Goal: Task Accomplishment & Management: Manage account settings

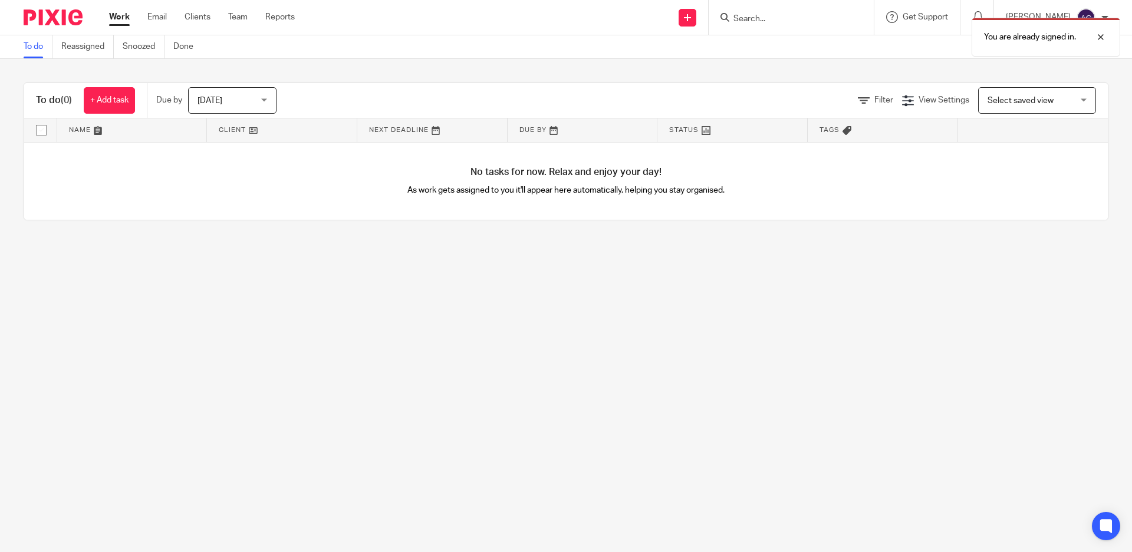
click at [775, 17] on div "You are already signed in." at bounding box center [843, 34] width 554 height 45
click at [766, 20] on div "You are already signed in." at bounding box center [843, 34] width 554 height 45
click at [767, 21] on div "You are already signed in." at bounding box center [843, 34] width 554 height 45
click at [766, 17] on div "You are already signed in." at bounding box center [843, 34] width 554 height 45
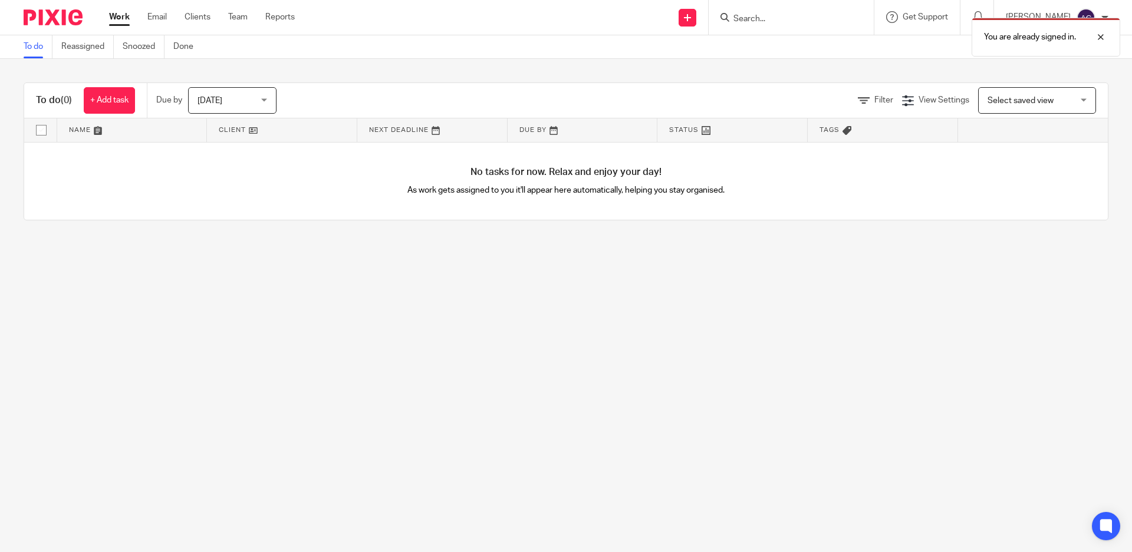
click at [766, 17] on div "You are already signed in." at bounding box center [843, 34] width 554 height 45
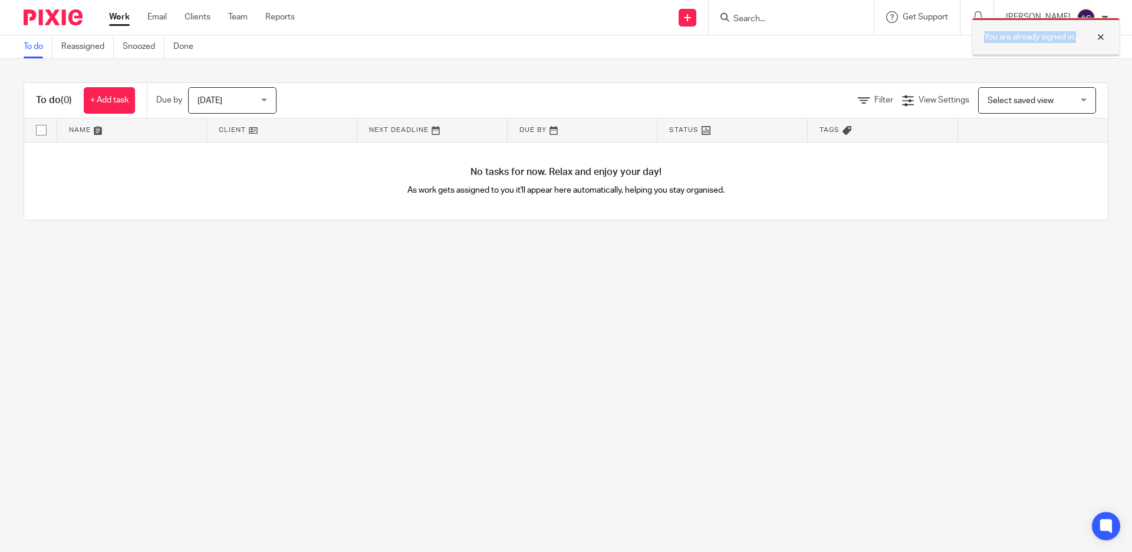
click at [1097, 37] on div at bounding box center [1092, 37] width 32 height 14
click at [778, 26] on div at bounding box center [791, 17] width 165 height 35
click at [769, 20] on input "Search" at bounding box center [785, 19] width 106 height 11
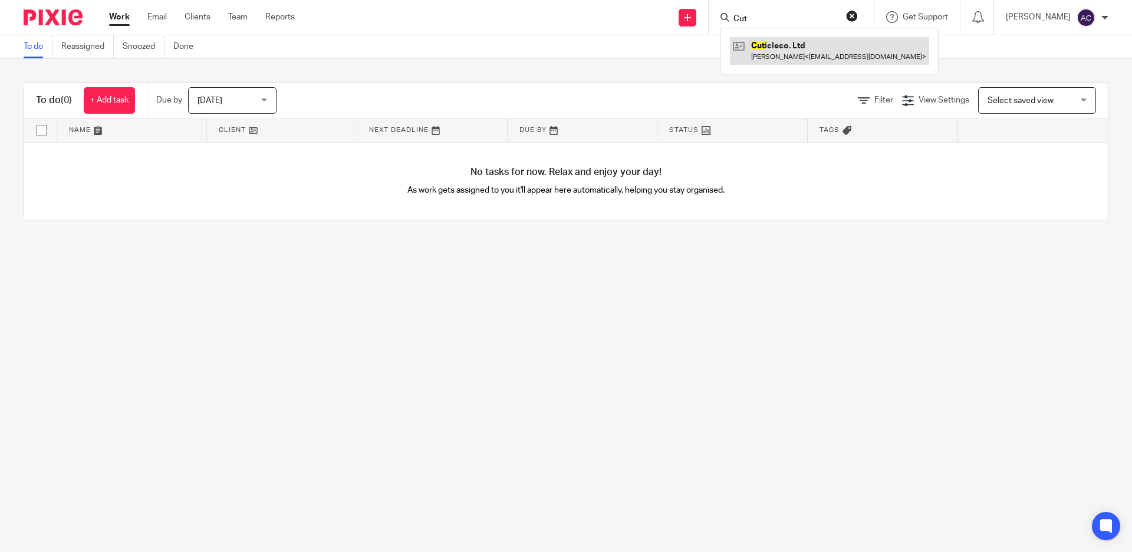
type input "Cut"
click at [785, 46] on link at bounding box center [829, 50] width 199 height 27
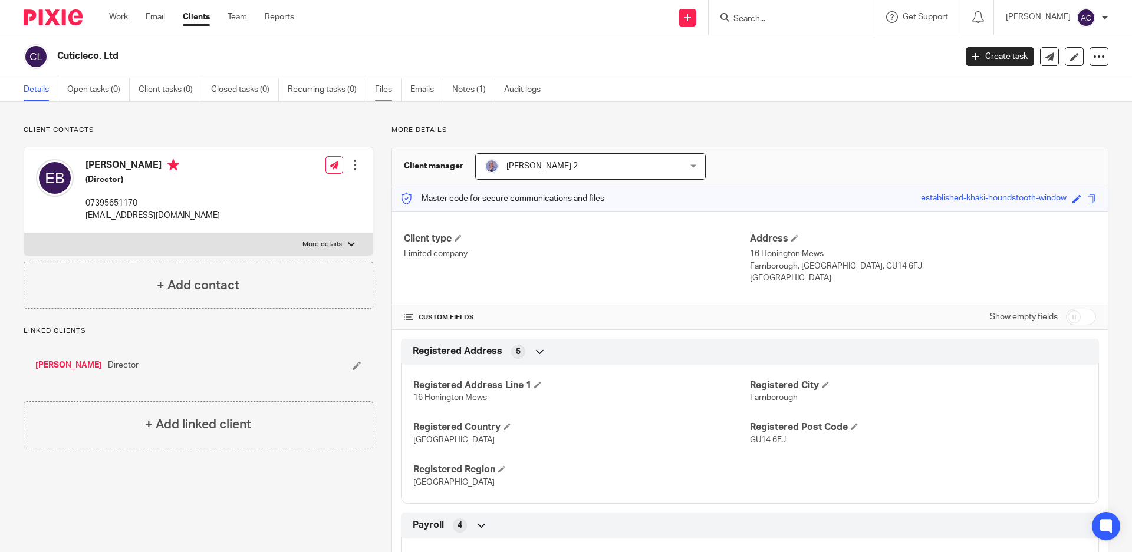
click at [381, 88] on link "Files" at bounding box center [388, 89] width 27 height 23
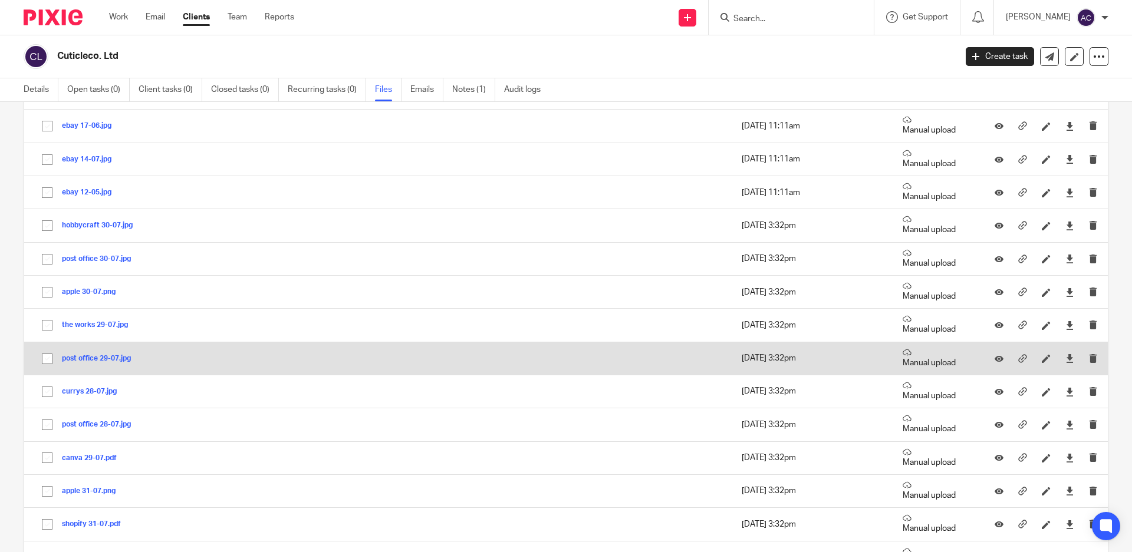
scroll to position [1533, 0]
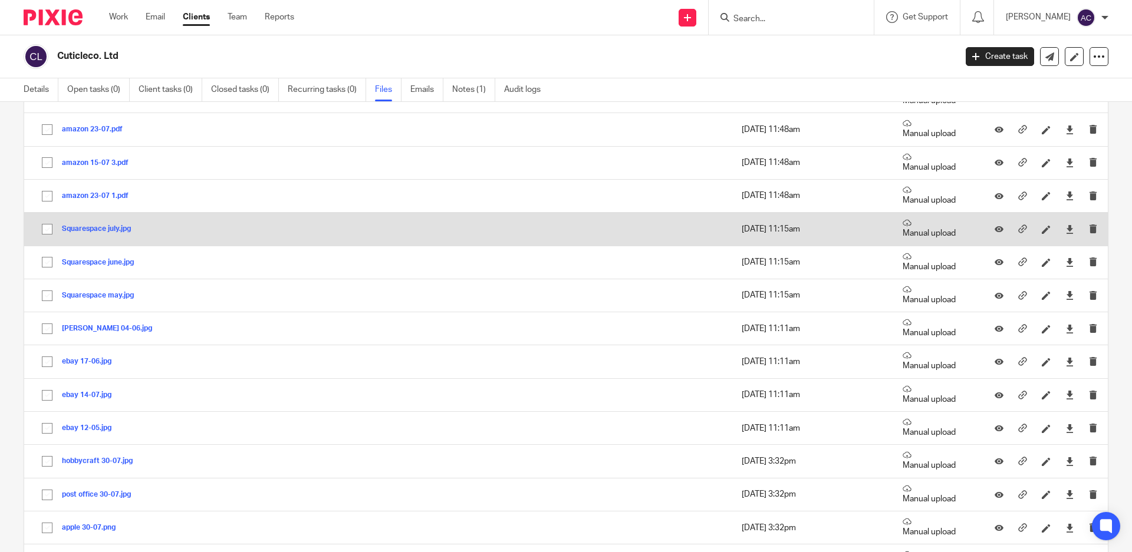
click at [47, 230] on input "checkbox" at bounding box center [47, 229] width 22 height 22
checkbox input "true"
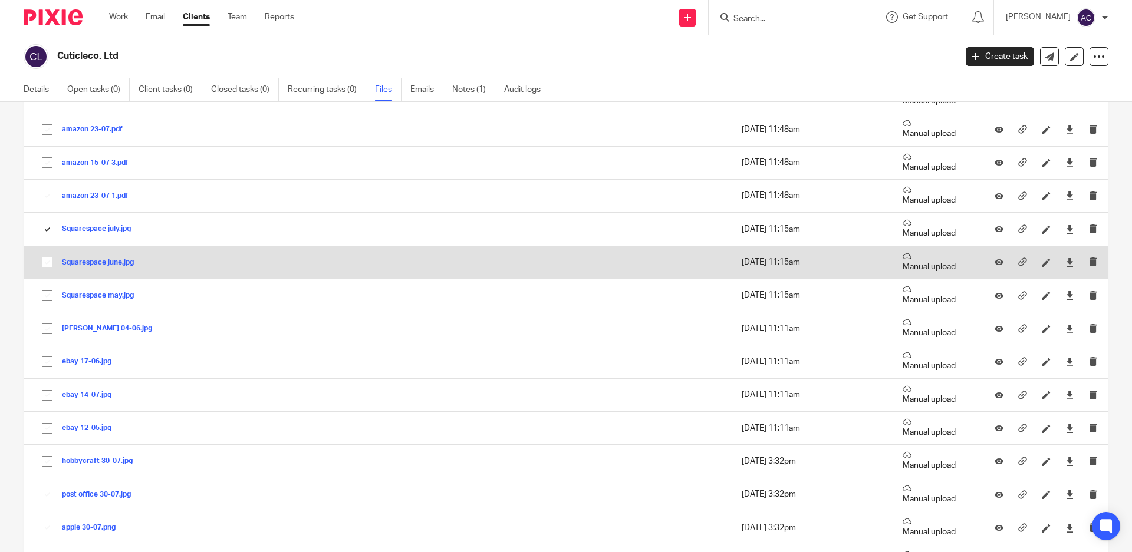
click at [48, 261] on input "checkbox" at bounding box center [47, 262] width 22 height 22
checkbox input "true"
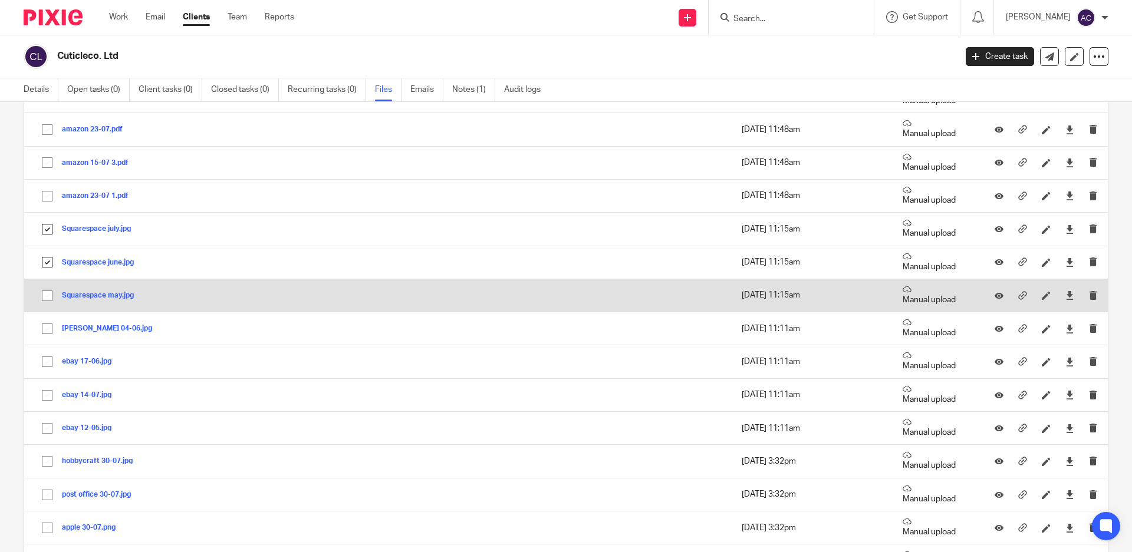
click at [48, 297] on input "checkbox" at bounding box center [47, 296] width 22 height 22
checkbox input "true"
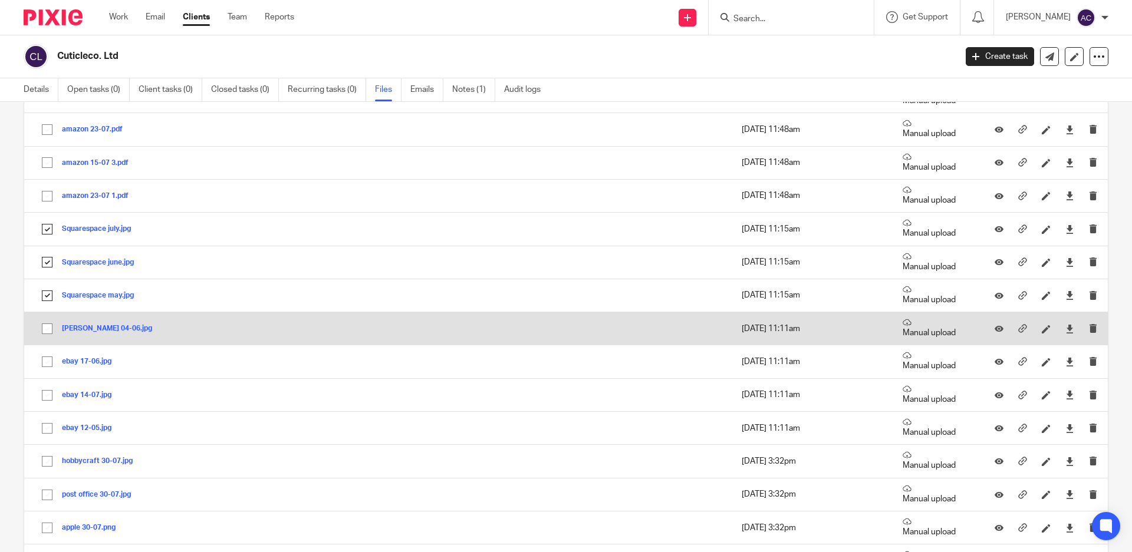
click at [49, 329] on input "checkbox" at bounding box center [47, 329] width 22 height 22
checkbox input "true"
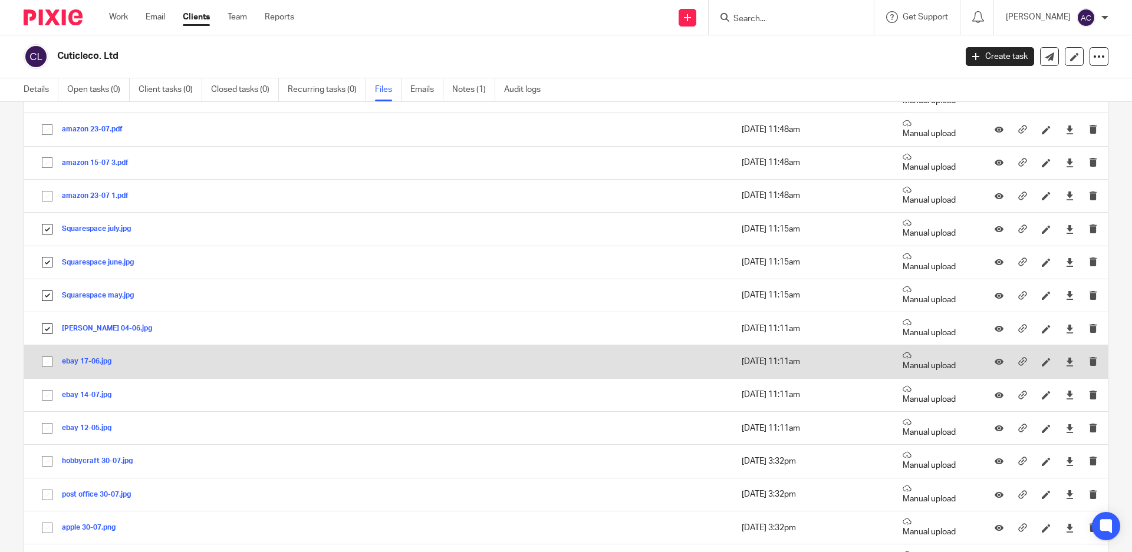
click at [46, 364] on input "checkbox" at bounding box center [47, 362] width 22 height 22
checkbox input "true"
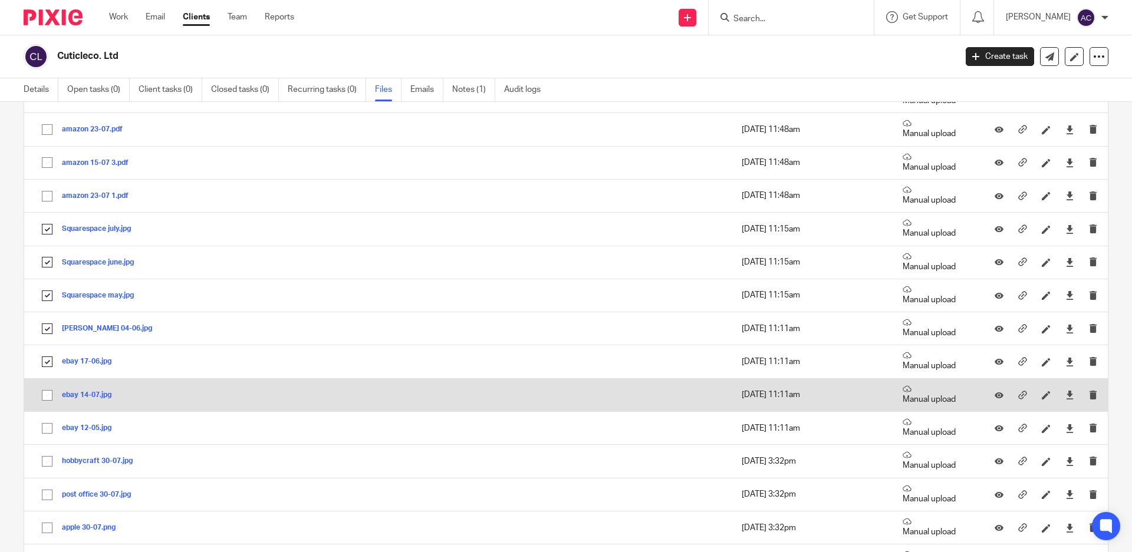
click at [46, 393] on input "checkbox" at bounding box center [47, 395] width 22 height 22
checkbox input "true"
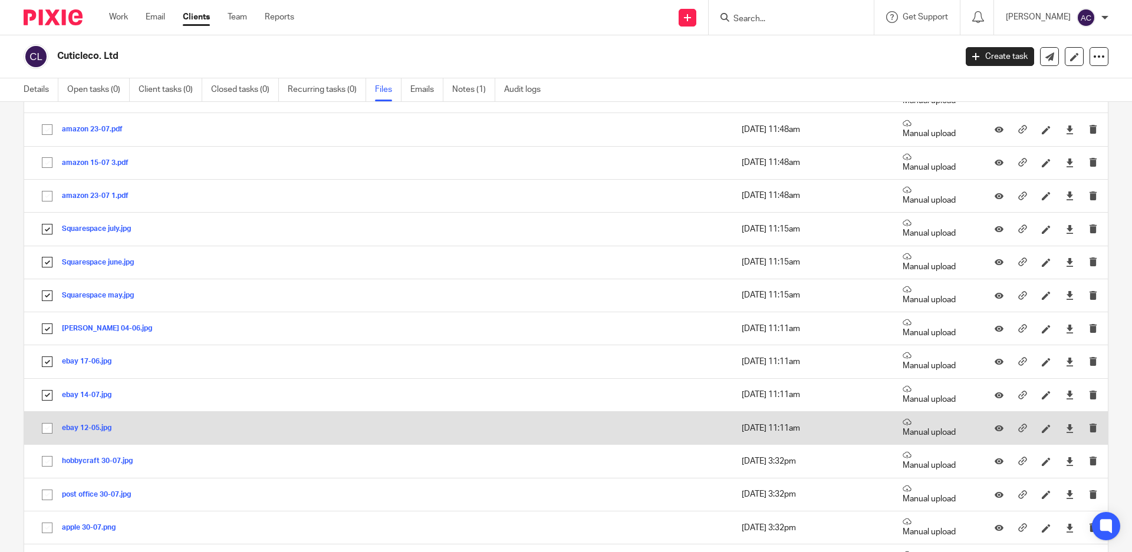
click at [45, 427] on input "checkbox" at bounding box center [47, 428] width 22 height 22
checkbox input "true"
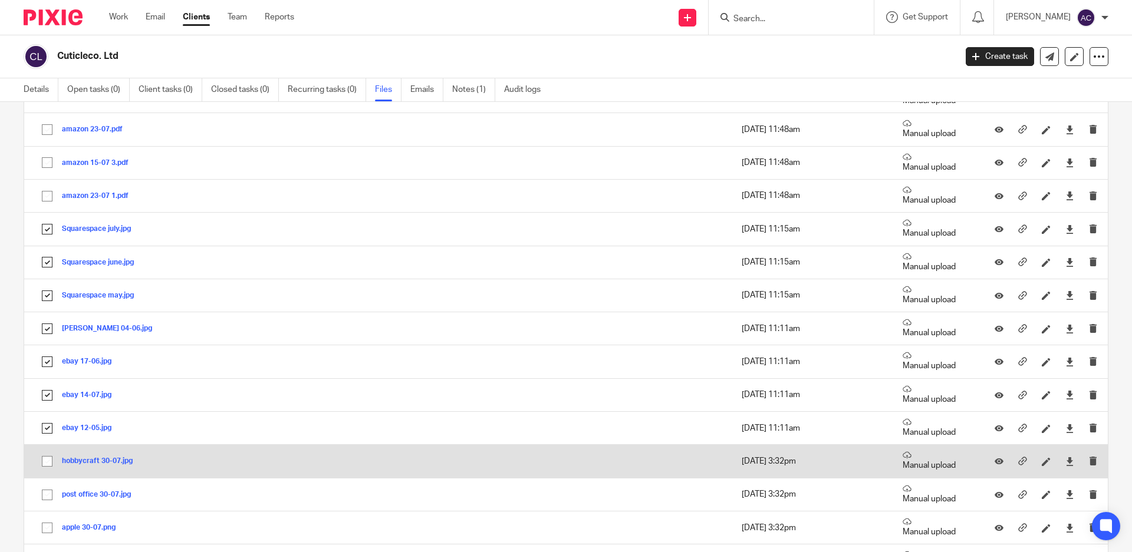
click at [46, 462] on input "checkbox" at bounding box center [47, 461] width 22 height 22
checkbox input "true"
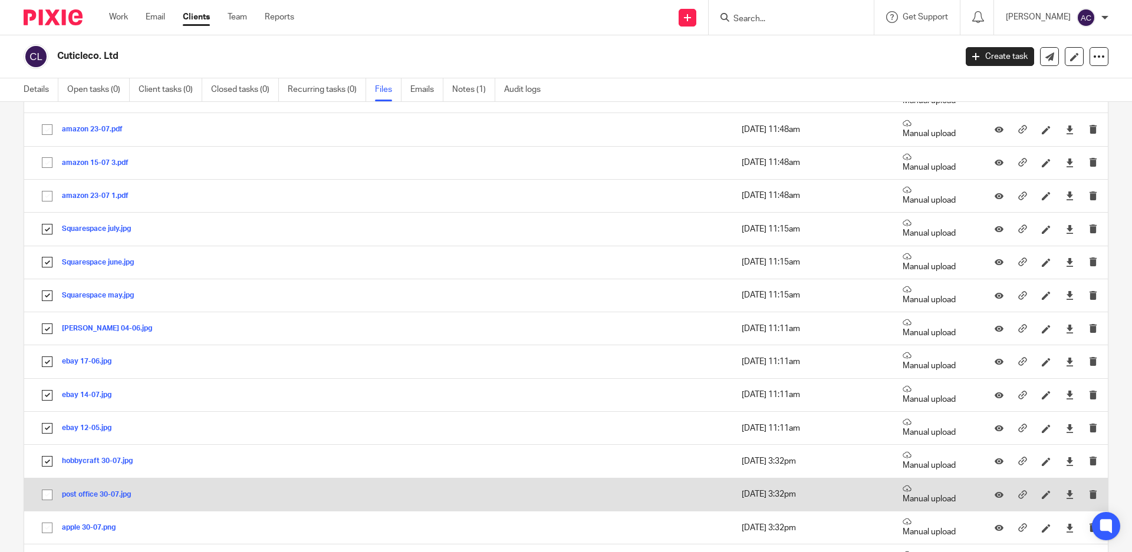
click at [50, 491] on input "checkbox" at bounding box center [47, 495] width 22 height 22
checkbox input "true"
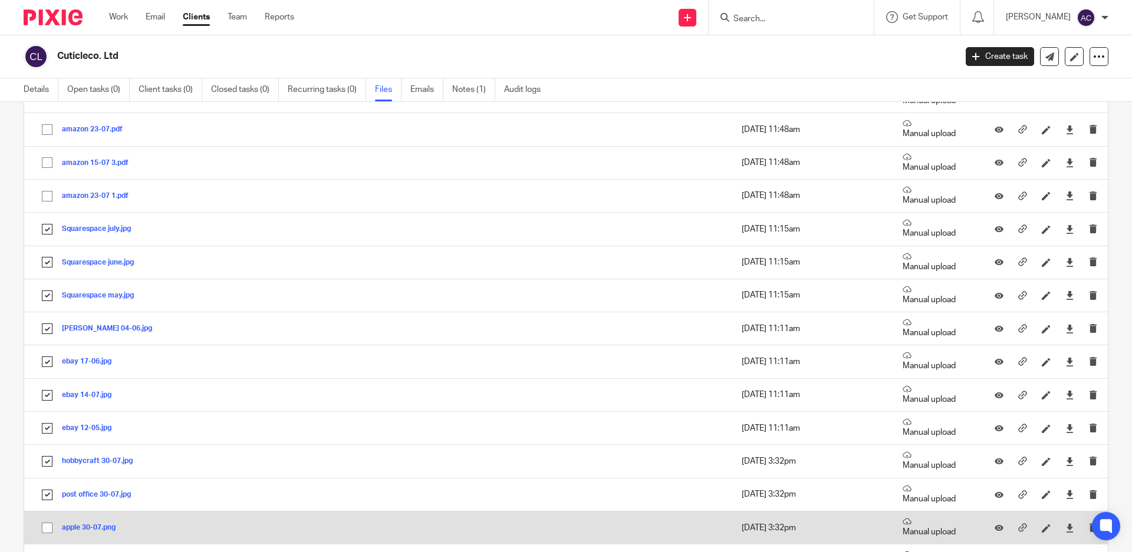
click at [48, 528] on input "checkbox" at bounding box center [47, 528] width 22 height 22
checkbox input "true"
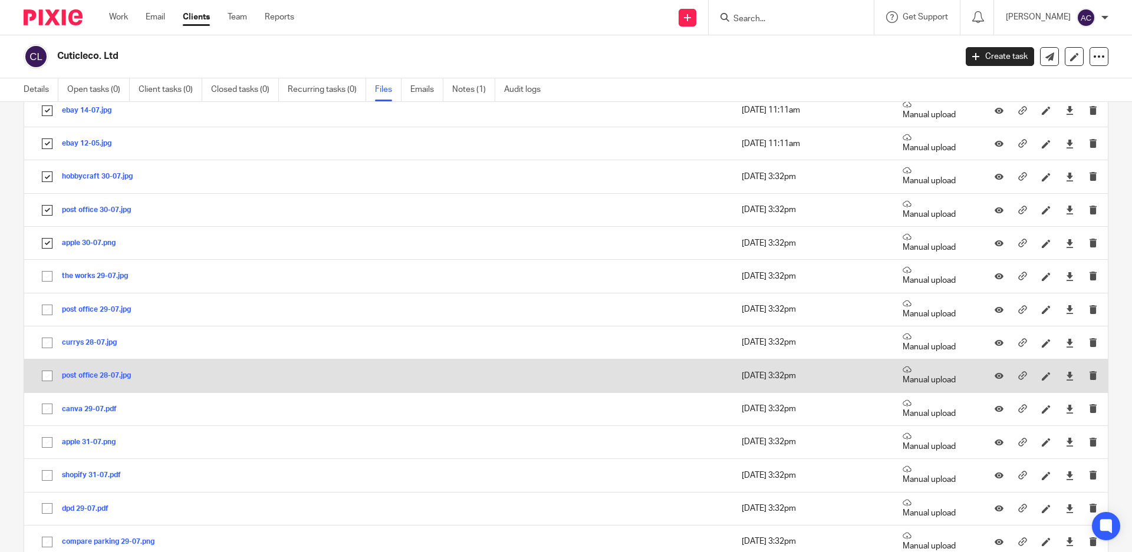
scroll to position [1827, 0]
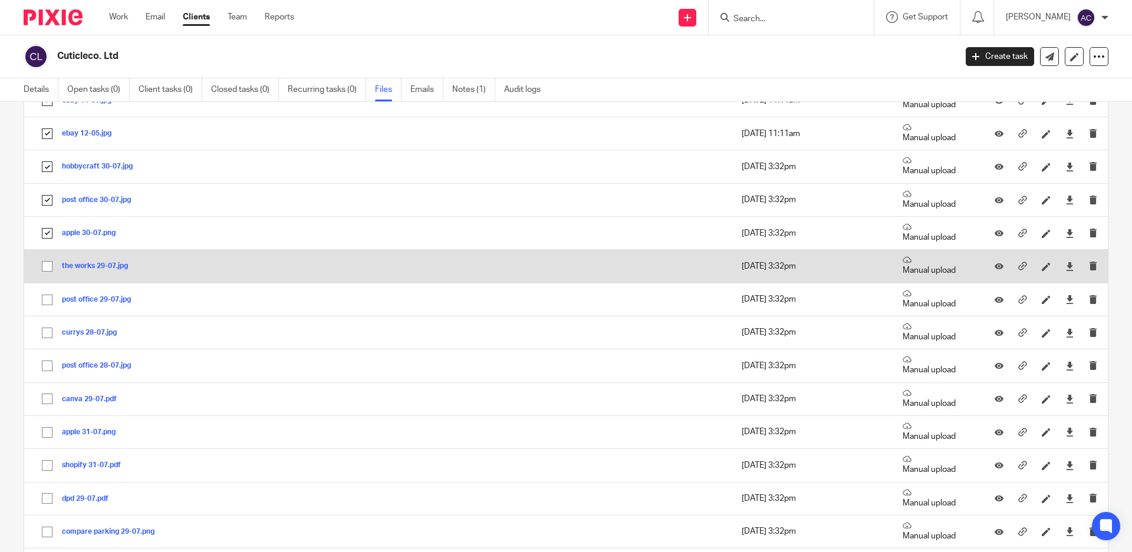
click at [44, 268] on input "checkbox" at bounding box center [47, 266] width 22 height 22
checkbox input "true"
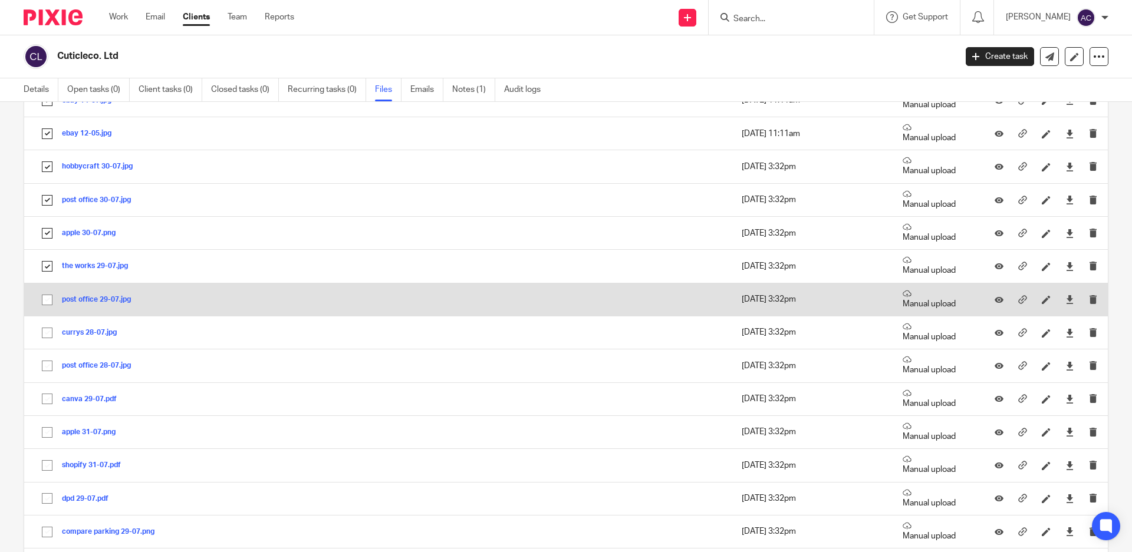
click at [47, 299] on input "checkbox" at bounding box center [47, 300] width 22 height 22
checkbox input "true"
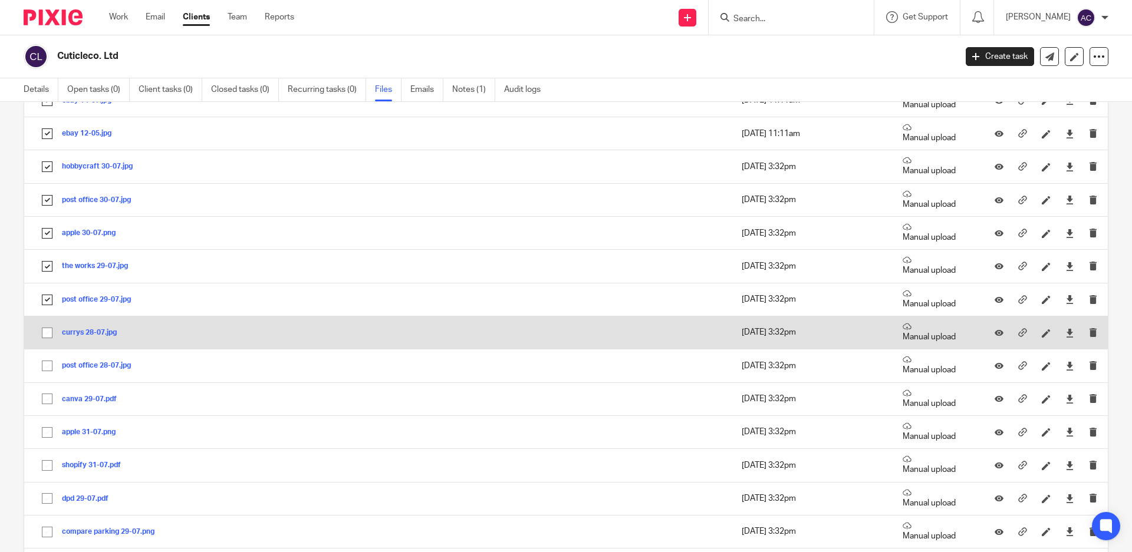
click at [47, 334] on input "checkbox" at bounding box center [47, 333] width 22 height 22
checkbox input "true"
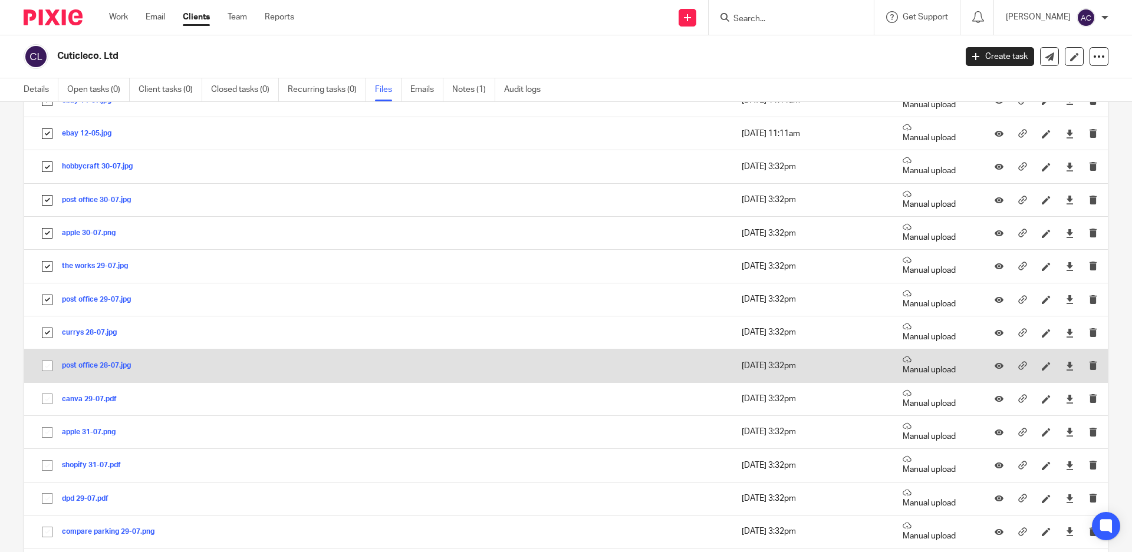
click at [47, 364] on input "checkbox" at bounding box center [47, 366] width 22 height 22
checkbox input "true"
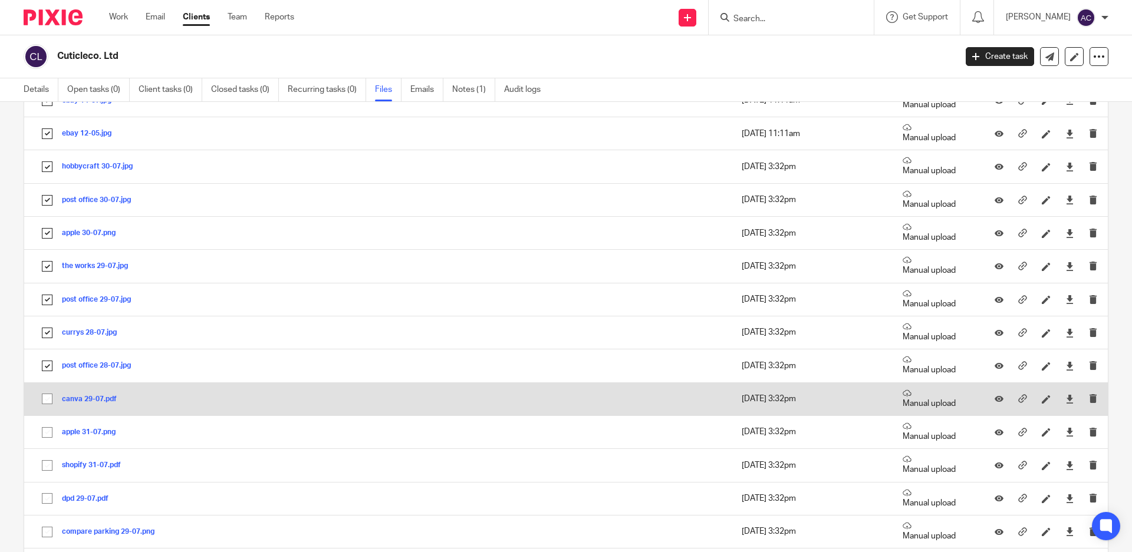
click at [47, 397] on input "checkbox" at bounding box center [47, 399] width 22 height 22
checkbox input "true"
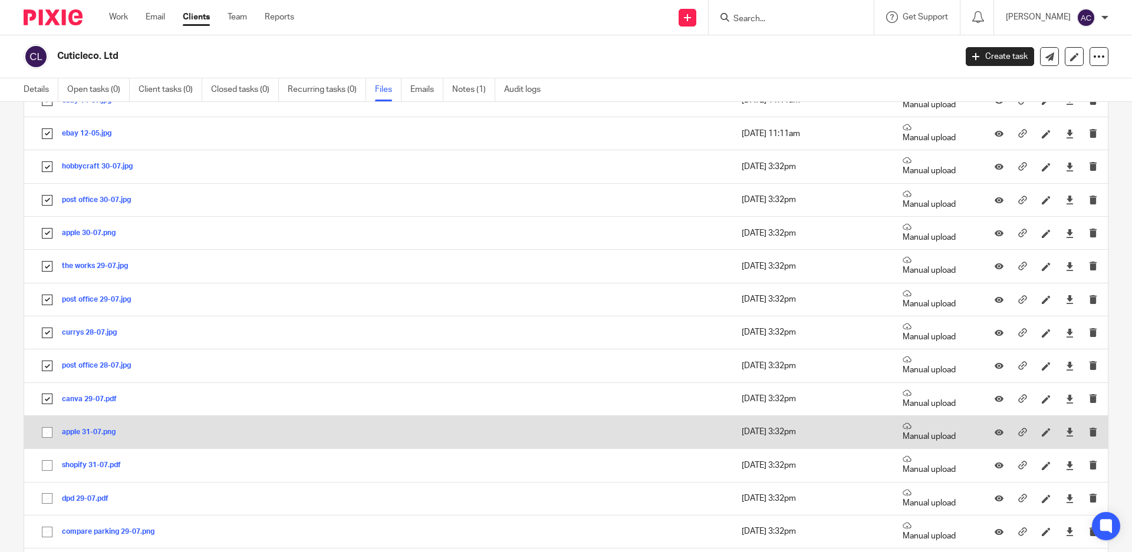
click at [47, 434] on input "checkbox" at bounding box center [47, 432] width 22 height 22
checkbox input "true"
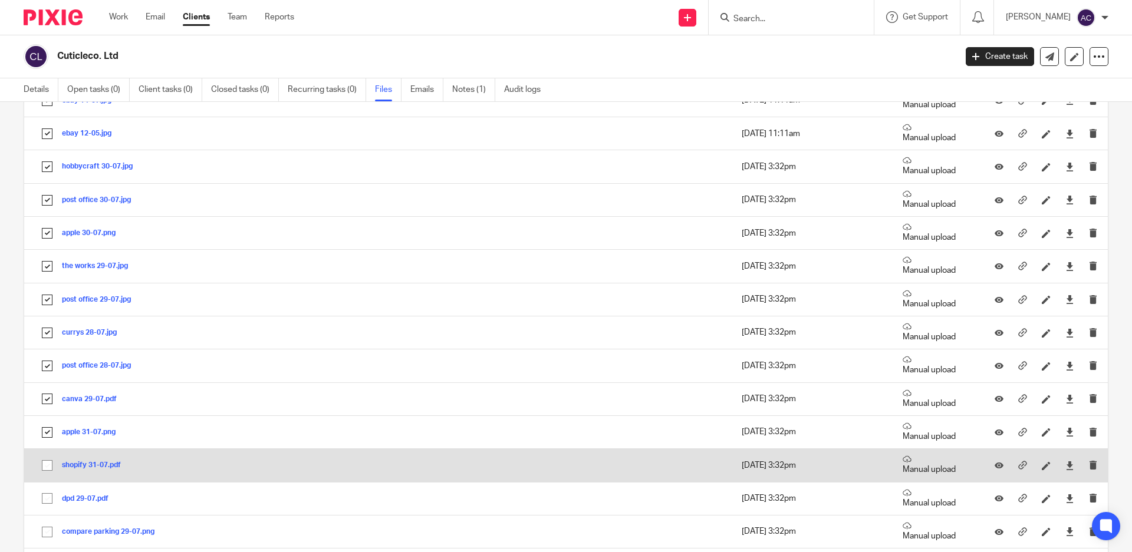
click at [45, 469] on input "checkbox" at bounding box center [47, 465] width 22 height 22
checkbox input "true"
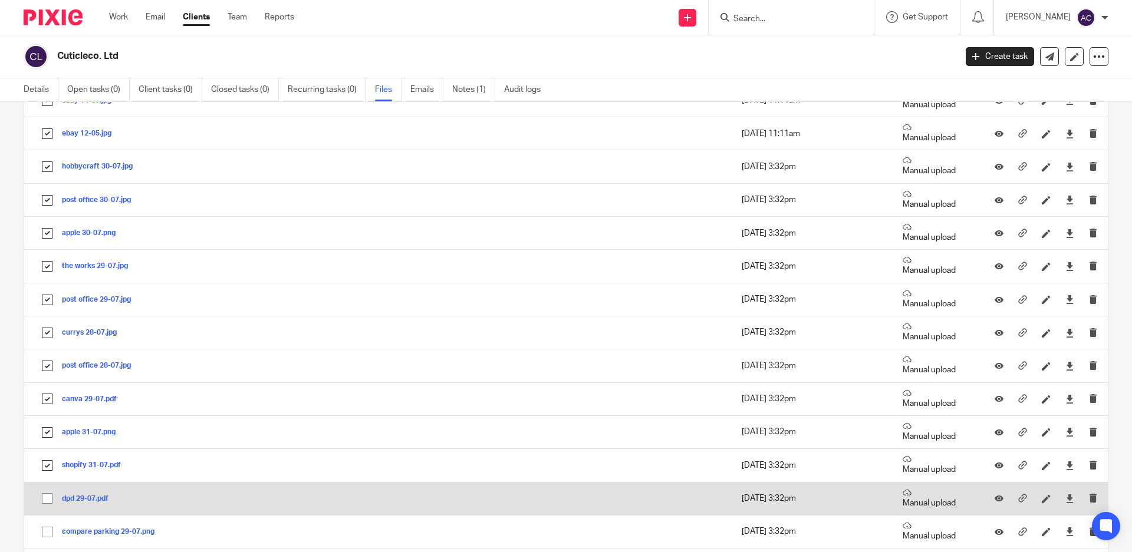
click at [46, 498] on input "checkbox" at bounding box center [47, 498] width 22 height 22
checkbox input "true"
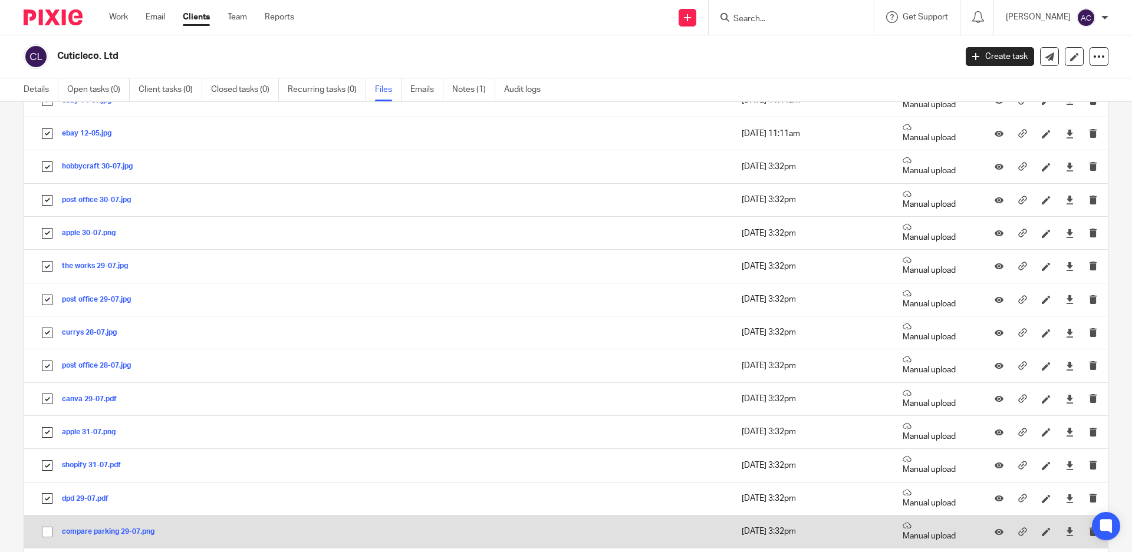
click at [46, 535] on input "checkbox" at bounding box center [47, 532] width 22 height 22
checkbox input "true"
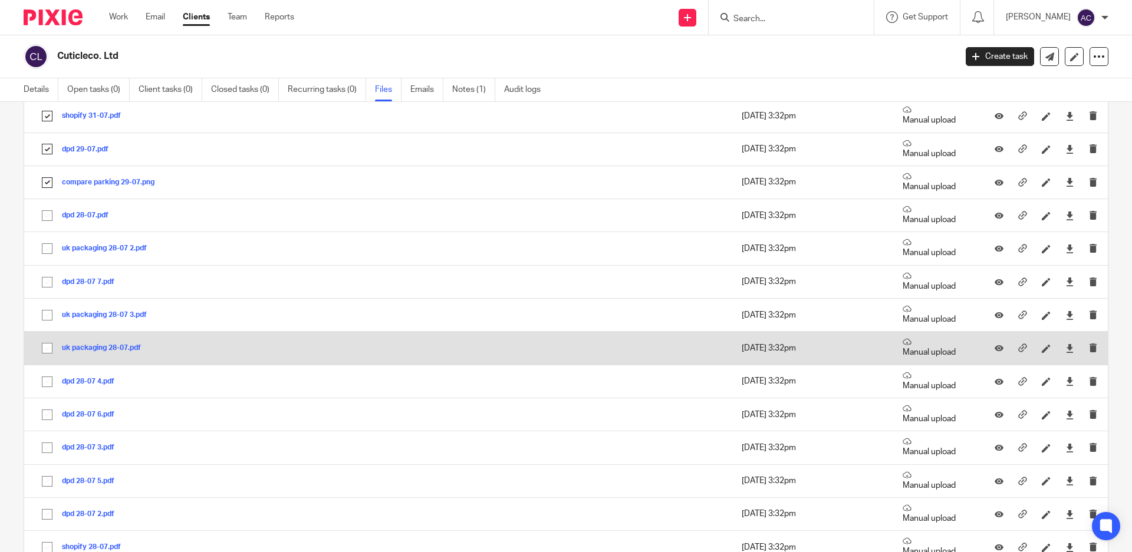
scroll to position [2181, 0]
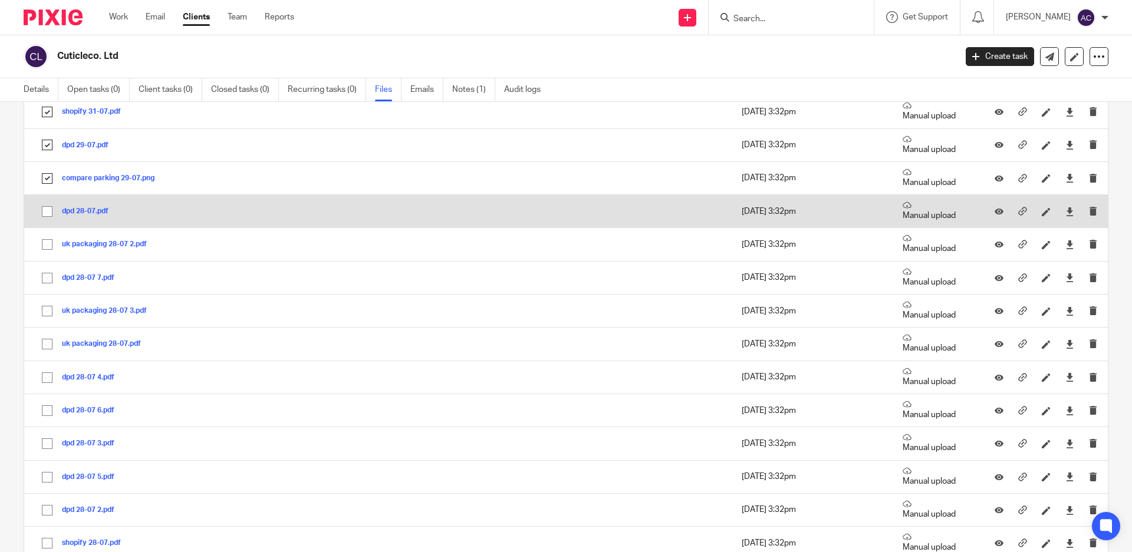
click at [45, 213] on input "checkbox" at bounding box center [47, 211] width 22 height 22
checkbox input "true"
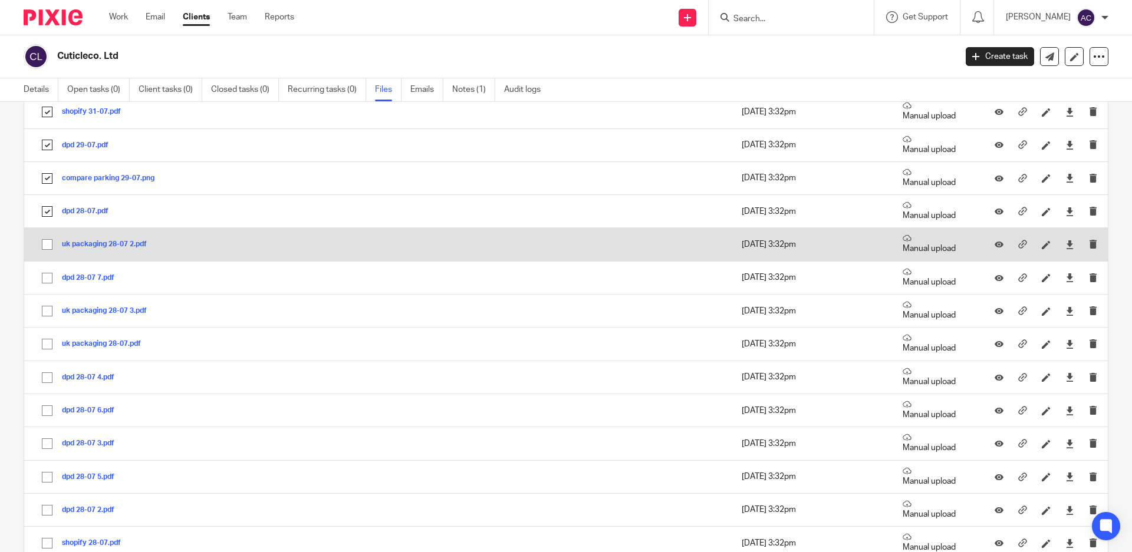
click at [49, 248] on input "checkbox" at bounding box center [47, 244] width 22 height 22
checkbox input "true"
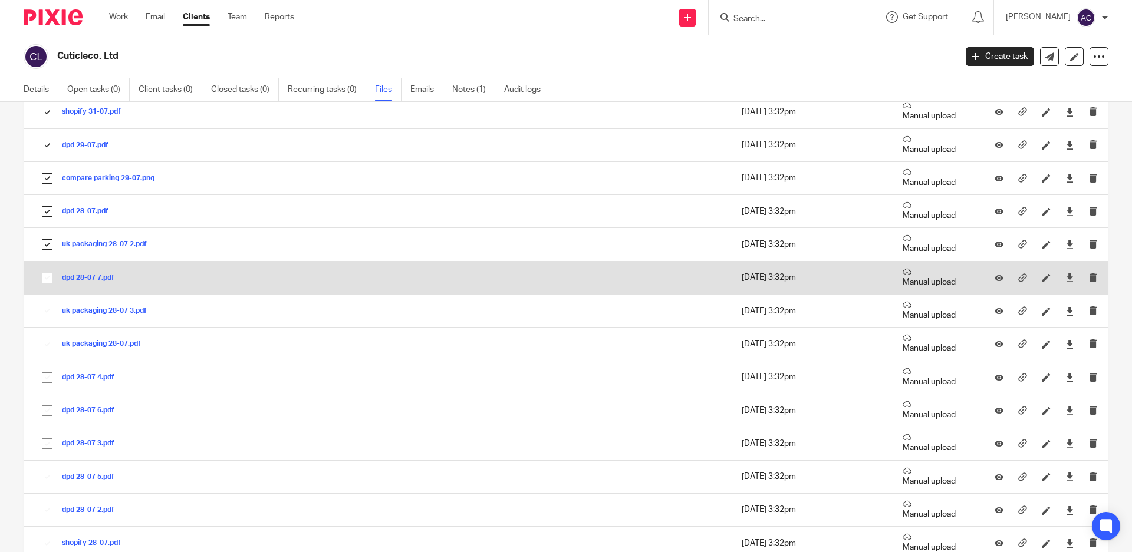
click at [48, 278] on input "checkbox" at bounding box center [47, 278] width 22 height 22
checkbox input "true"
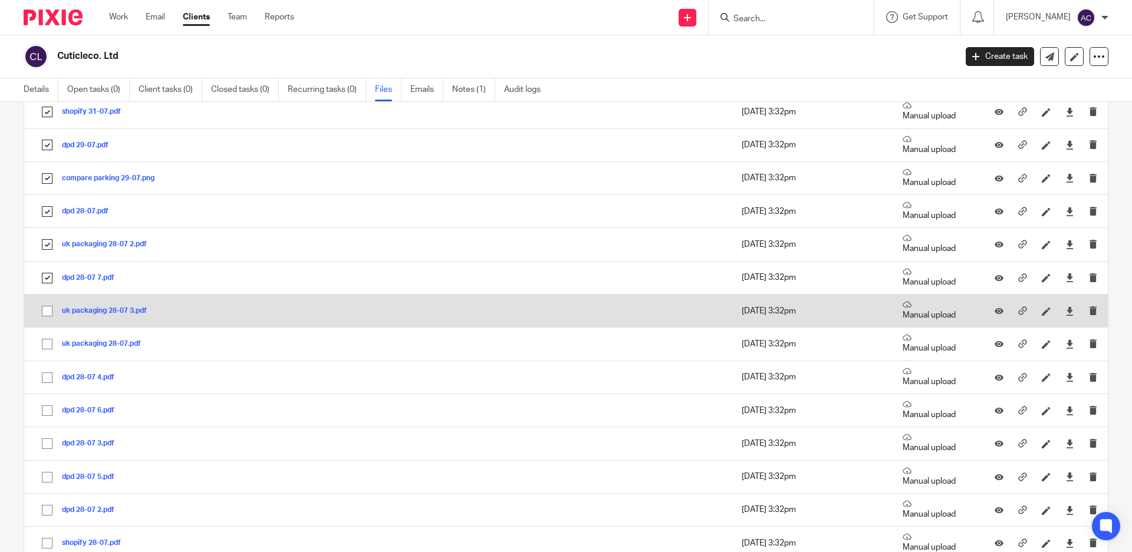
click at [48, 308] on input "checkbox" at bounding box center [47, 311] width 22 height 22
checkbox input "true"
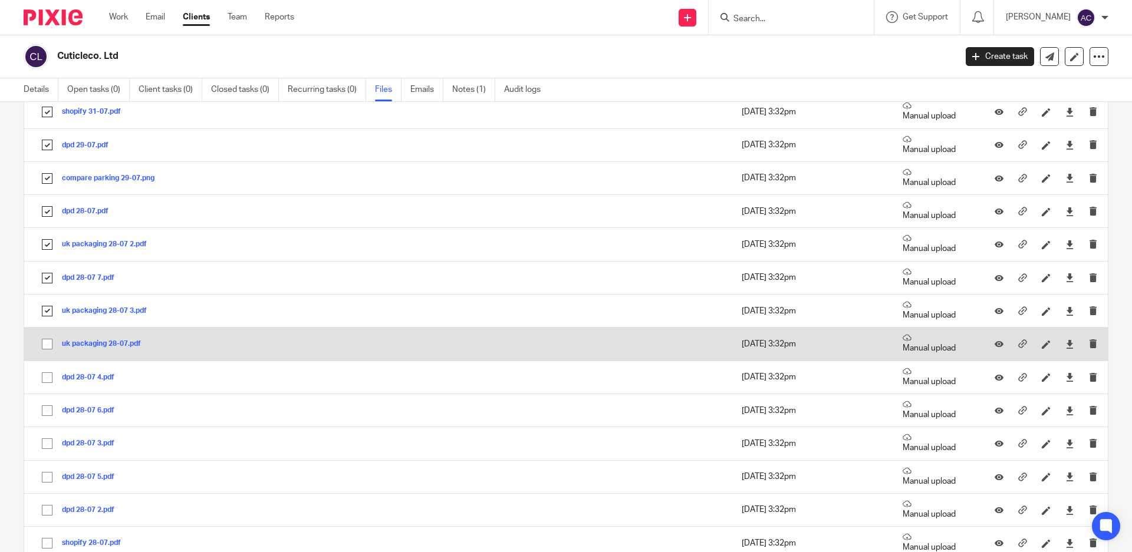
click at [49, 339] on input "checkbox" at bounding box center [47, 344] width 22 height 22
checkbox input "true"
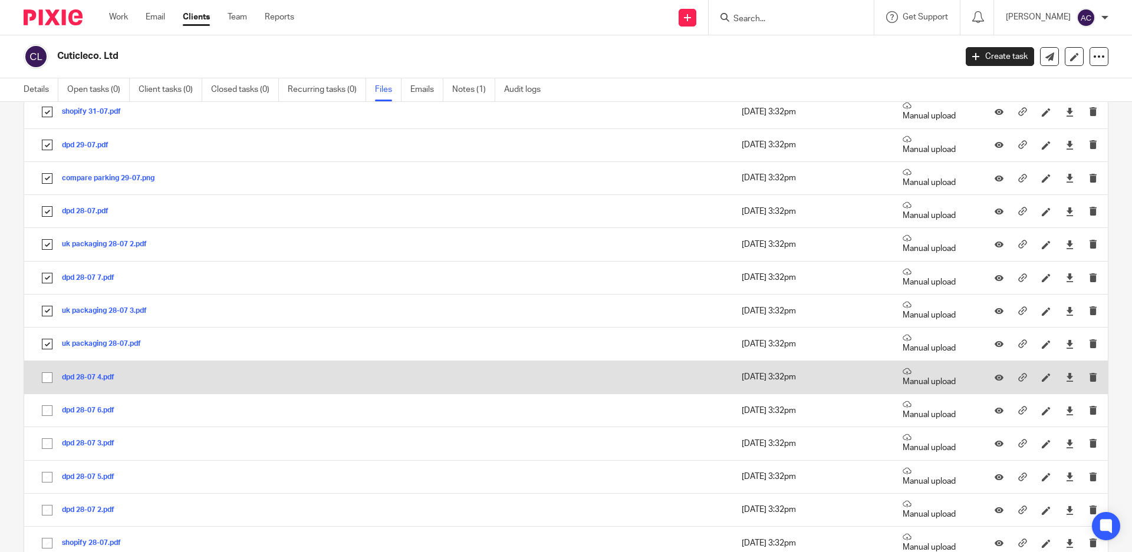
click at [52, 375] on input "checkbox" at bounding box center [47, 378] width 22 height 22
checkbox input "true"
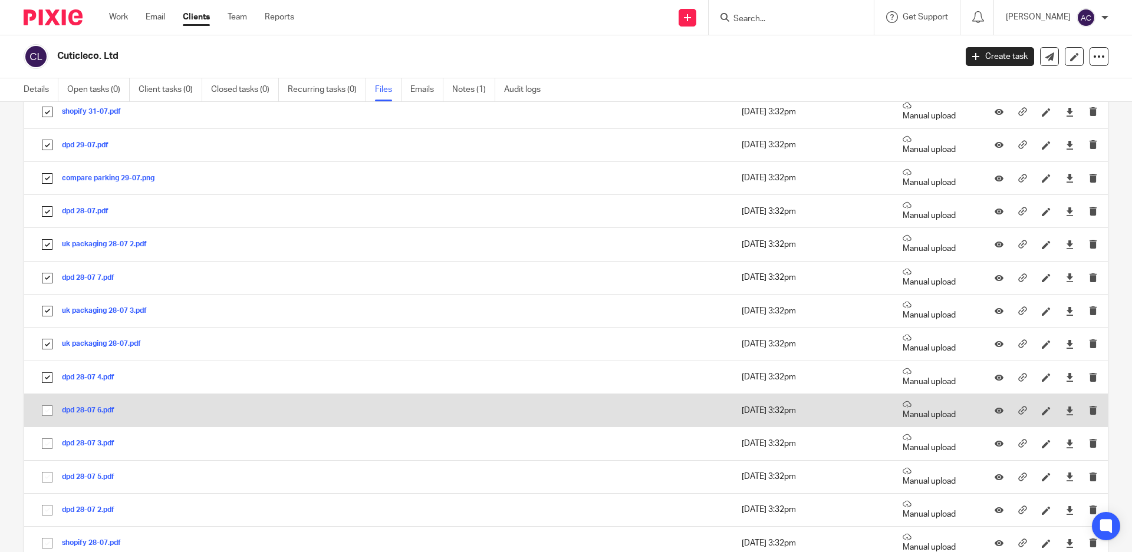
click at [47, 411] on input "checkbox" at bounding box center [47, 411] width 22 height 22
checkbox input "true"
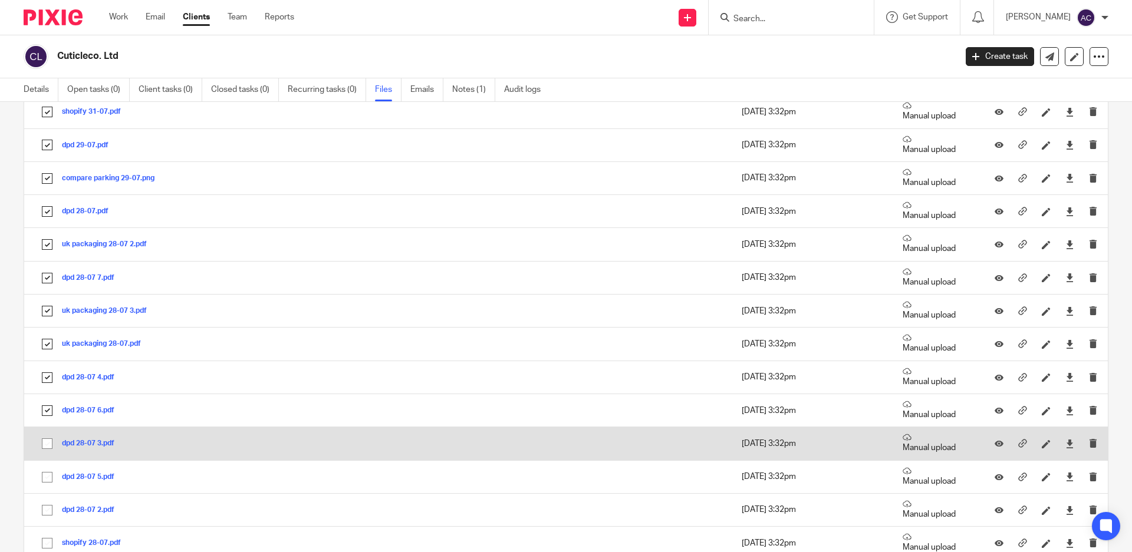
click at [49, 444] on input "checkbox" at bounding box center [47, 444] width 22 height 22
checkbox input "true"
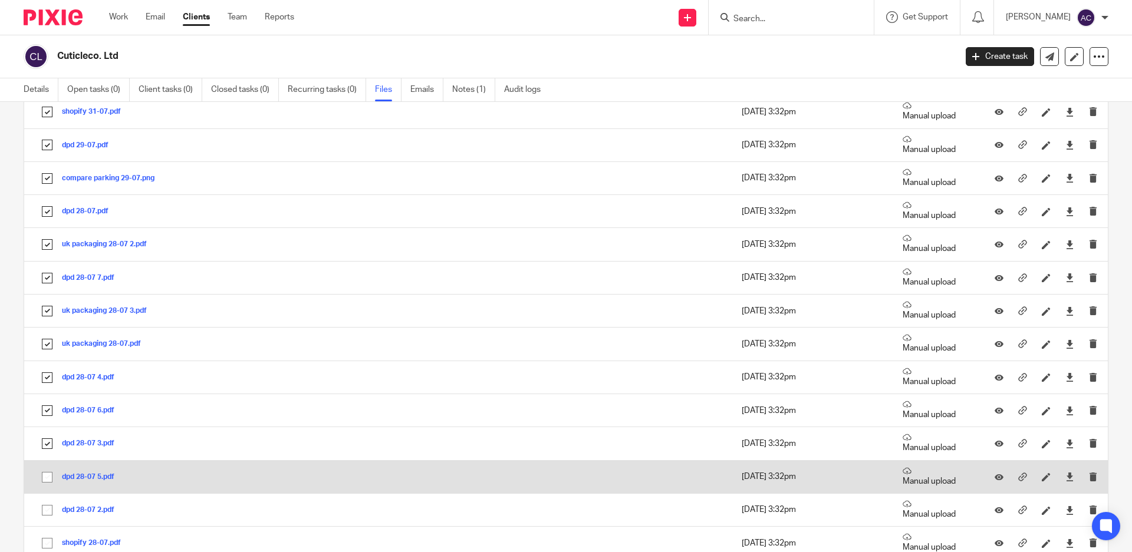
click at [50, 476] on input "checkbox" at bounding box center [47, 477] width 22 height 22
checkbox input "true"
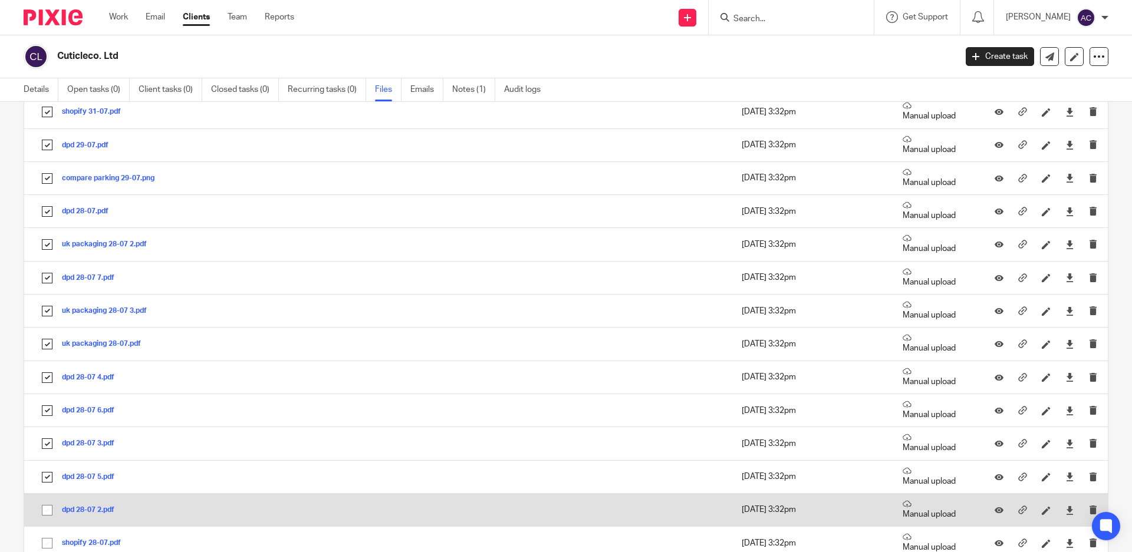
click at [45, 510] on input "checkbox" at bounding box center [47, 510] width 22 height 22
checkbox input "true"
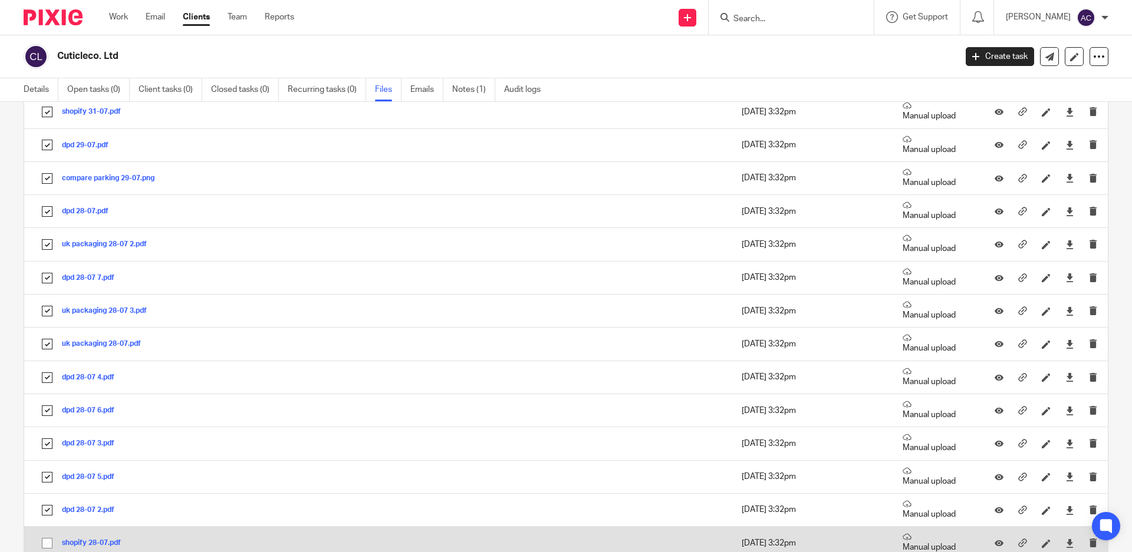
click at [47, 539] on input "checkbox" at bounding box center [47, 543] width 22 height 22
checkbox input "true"
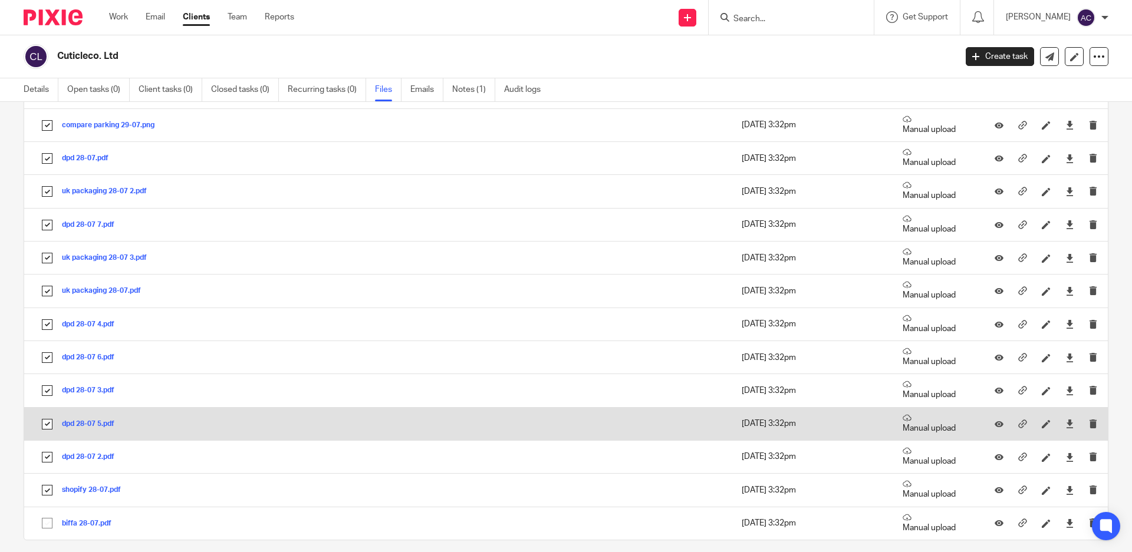
scroll to position [2275, 0]
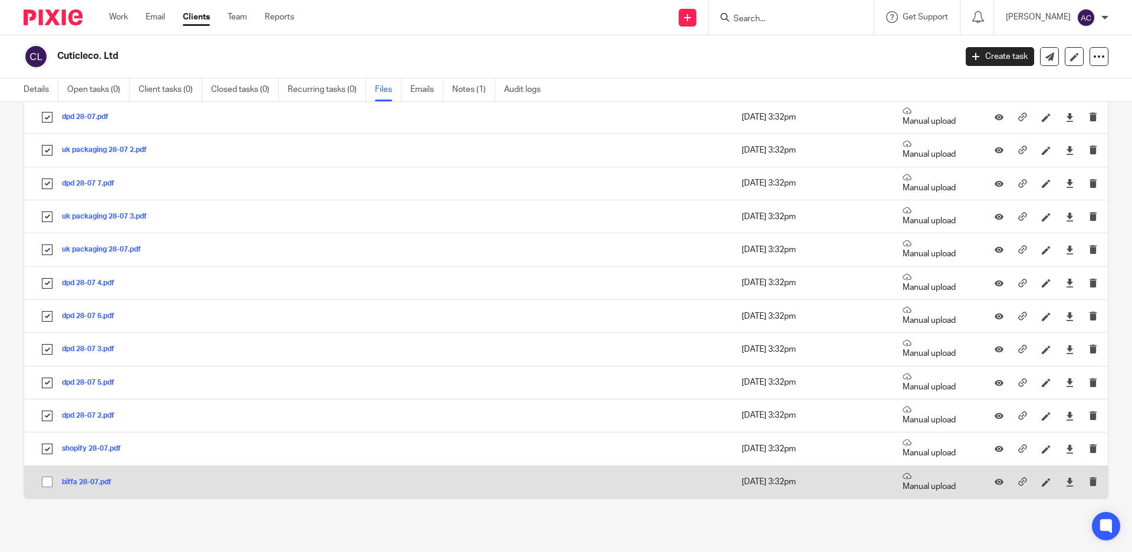
click at [50, 479] on input "checkbox" at bounding box center [47, 482] width 22 height 22
checkbox input "true"
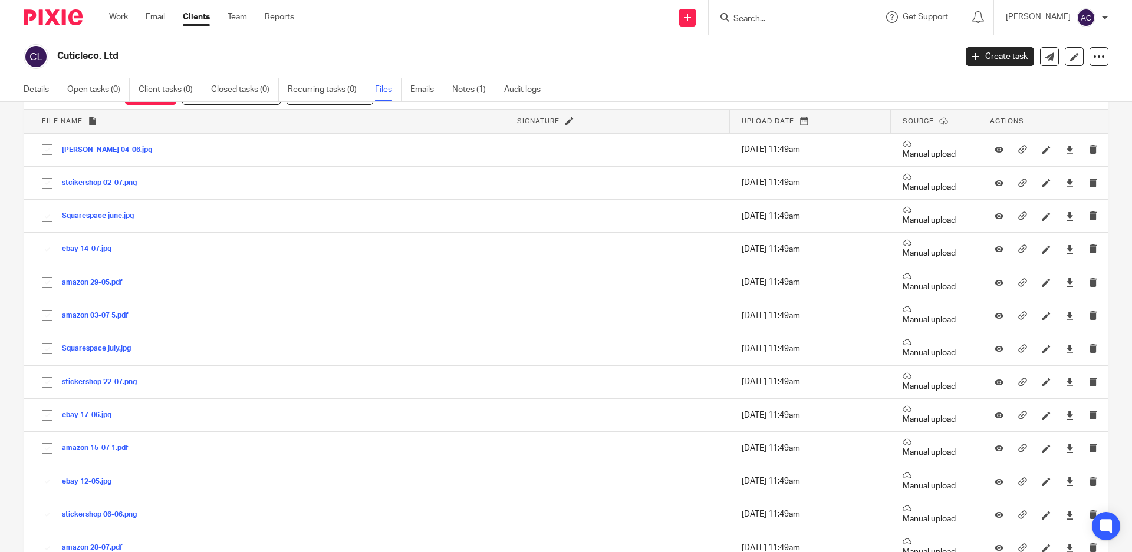
scroll to position [0, 0]
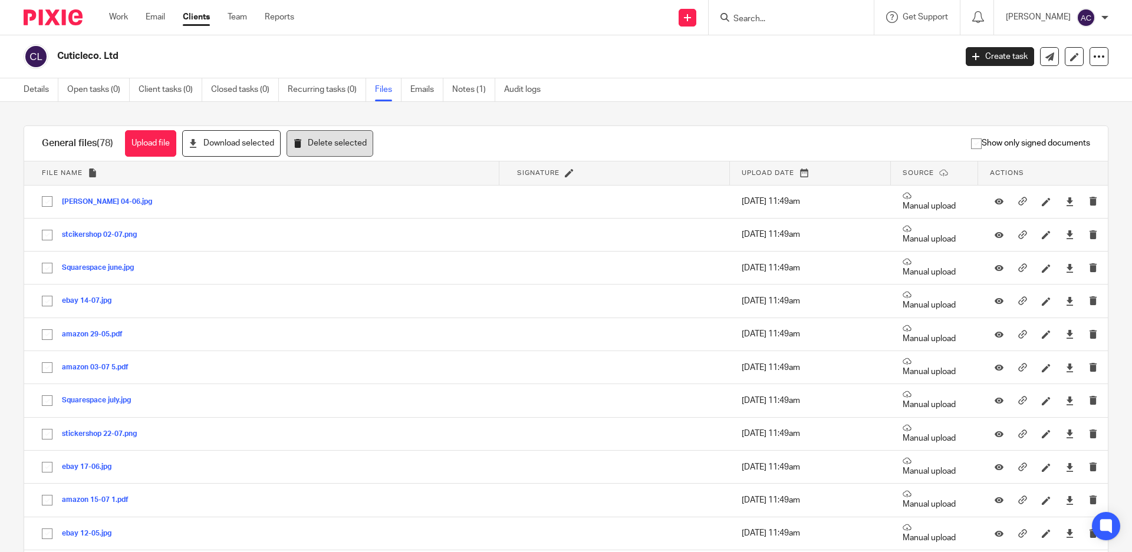
click at [353, 145] on button "Delete selected" at bounding box center [329, 143] width 87 height 27
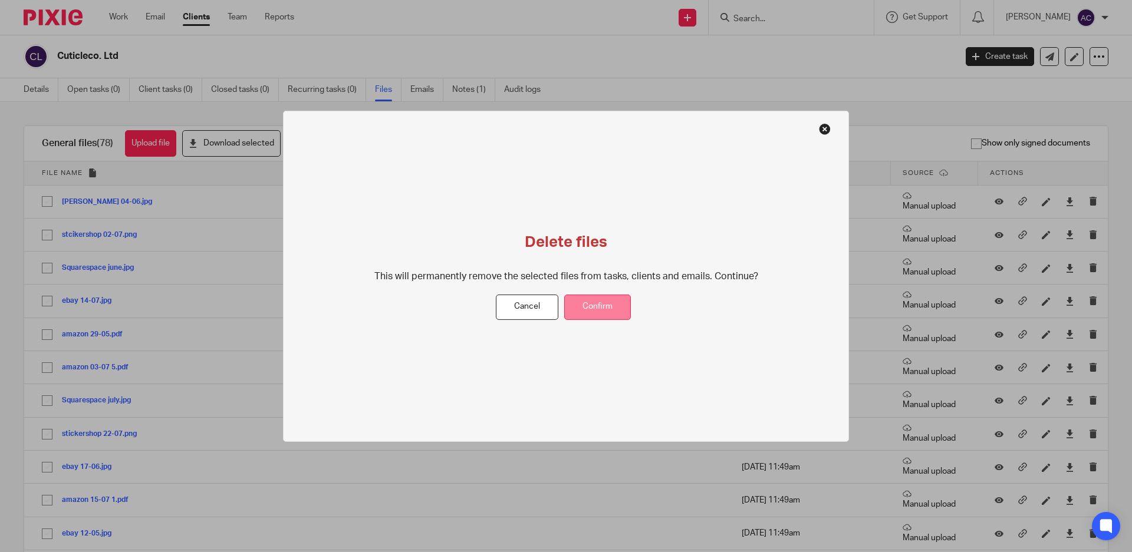
click at [614, 302] on button "Confirm" at bounding box center [597, 307] width 67 height 25
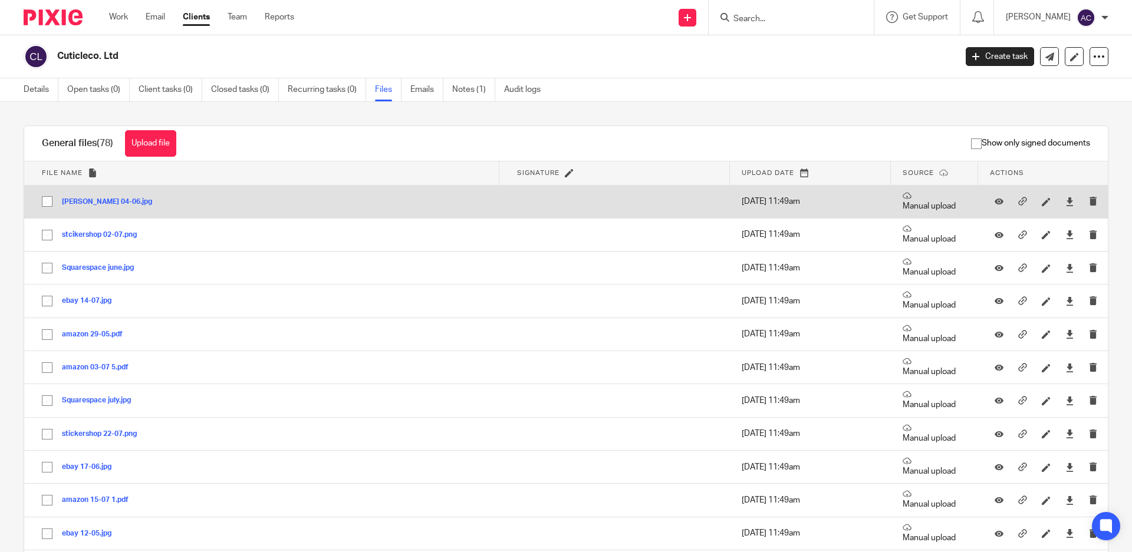
click at [47, 201] on input "checkbox" at bounding box center [47, 201] width 22 height 22
checkbox input "true"
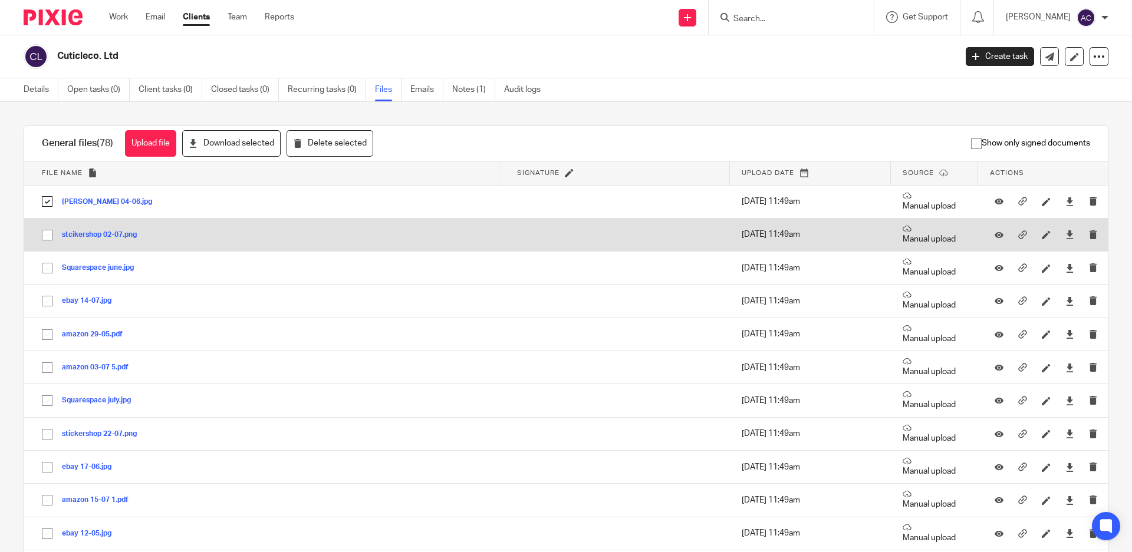
click at [48, 235] on input "checkbox" at bounding box center [47, 235] width 22 height 22
checkbox input "true"
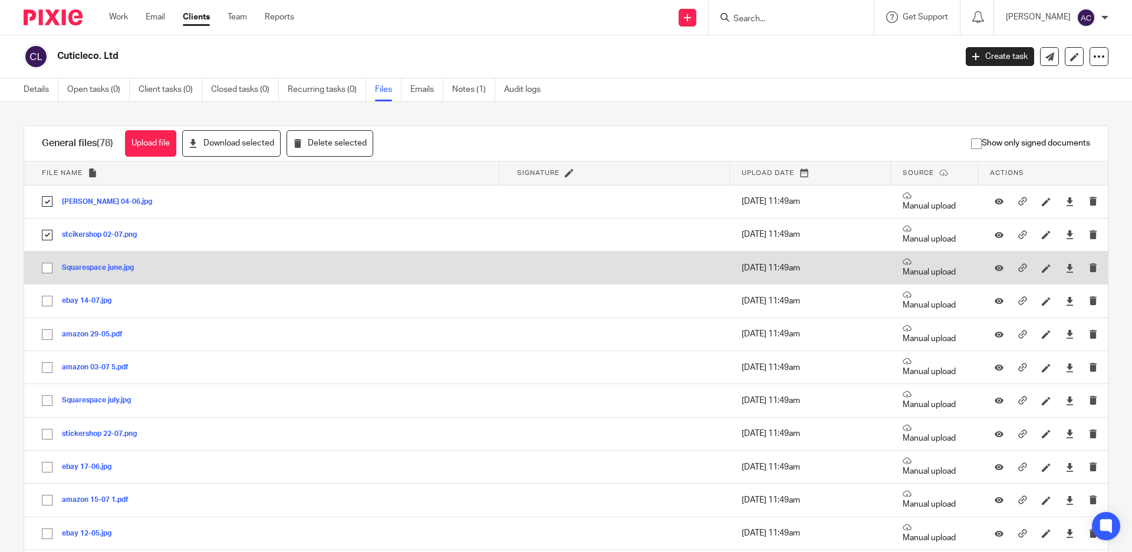
click at [48, 271] on input "checkbox" at bounding box center [47, 268] width 22 height 22
checkbox input "true"
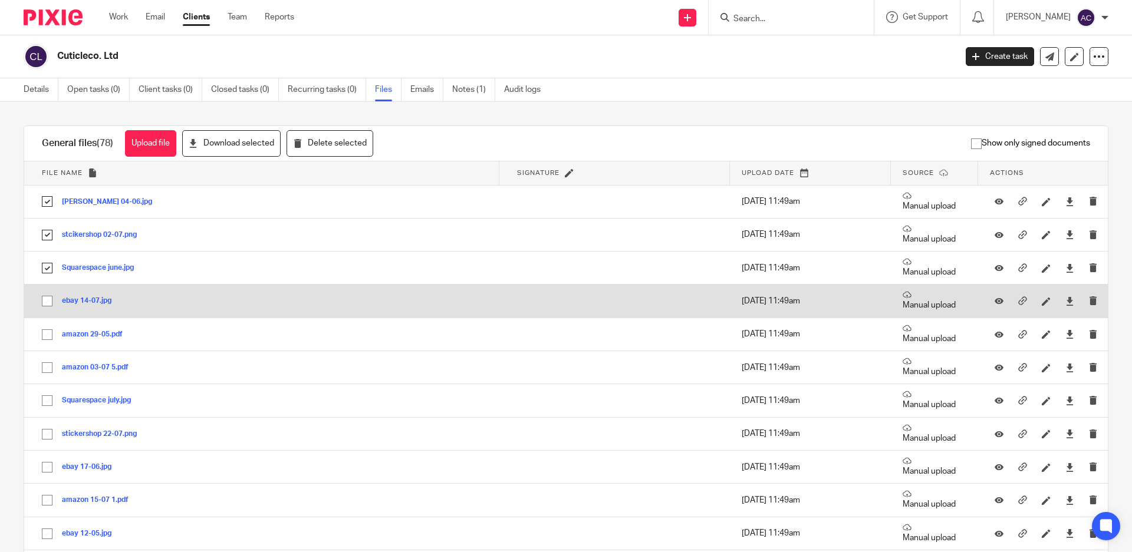
click at [49, 299] on input "checkbox" at bounding box center [47, 301] width 22 height 22
checkbox input "true"
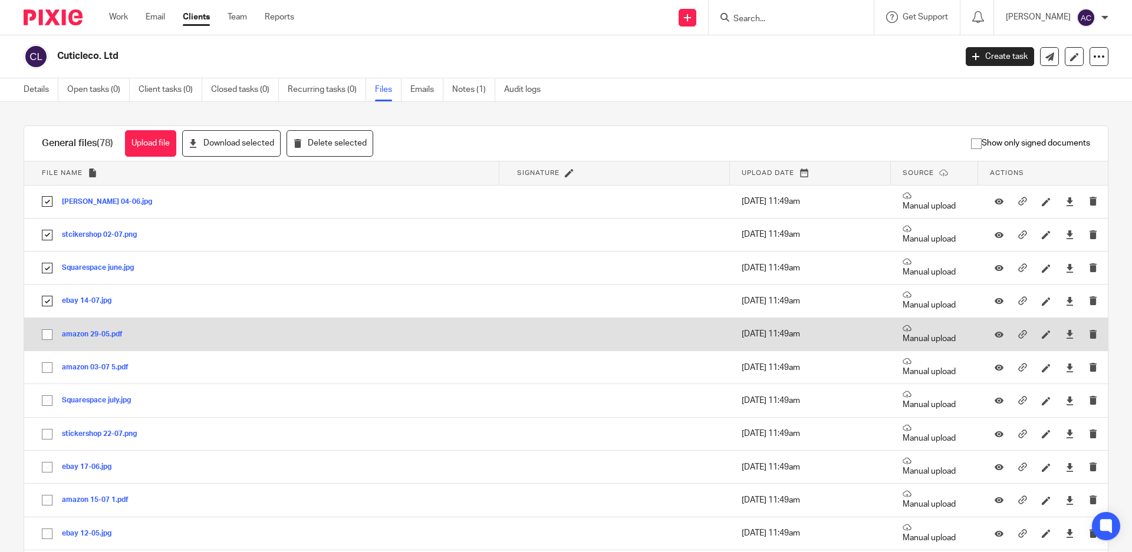
click at [49, 337] on input "checkbox" at bounding box center [47, 335] width 22 height 22
checkbox input "true"
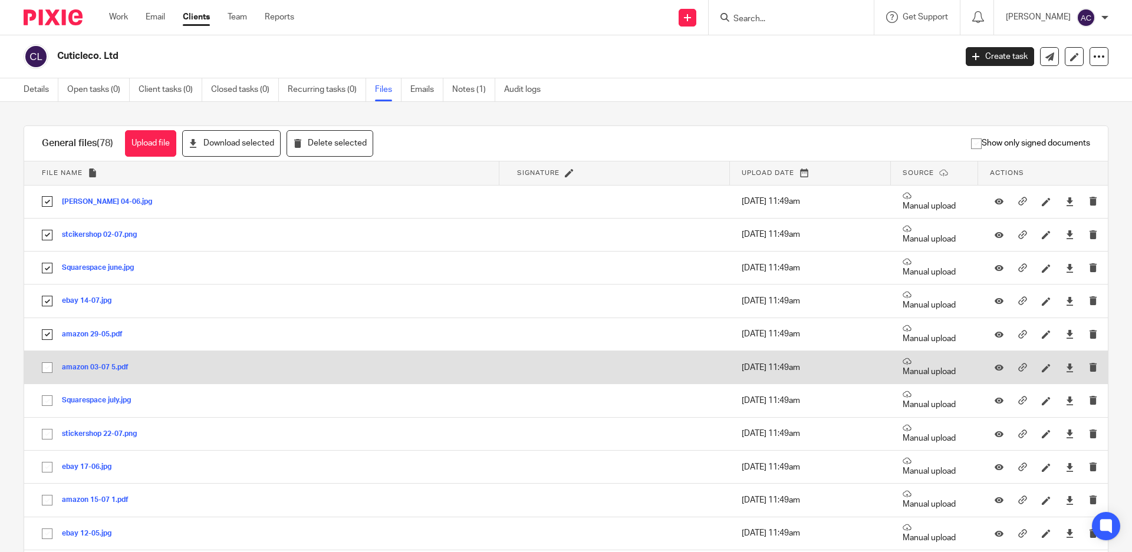
click at [50, 366] on input "checkbox" at bounding box center [47, 368] width 22 height 22
checkbox input "true"
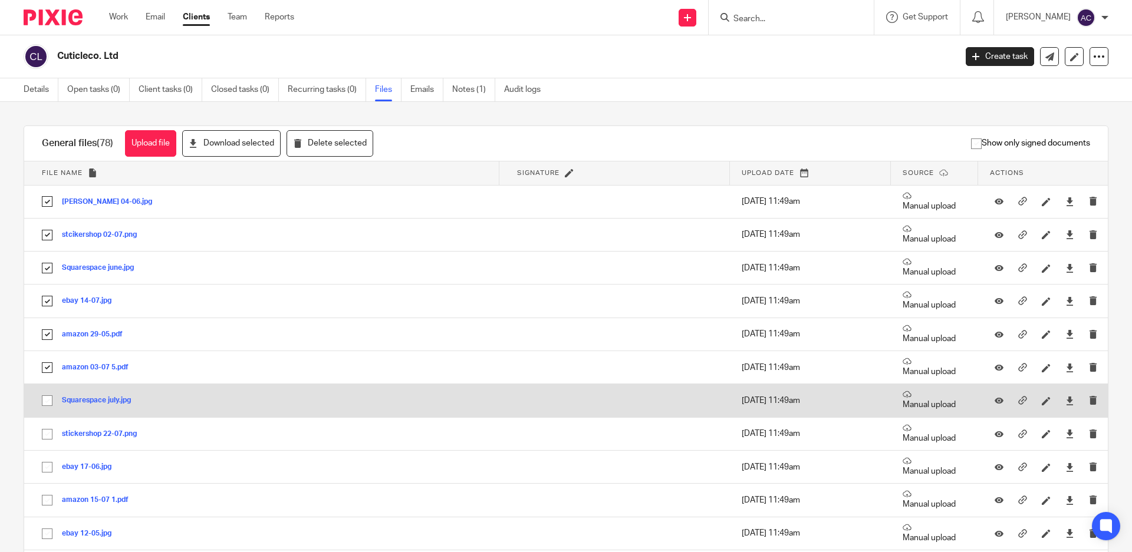
click at [47, 402] on input "checkbox" at bounding box center [47, 401] width 22 height 22
checkbox input "true"
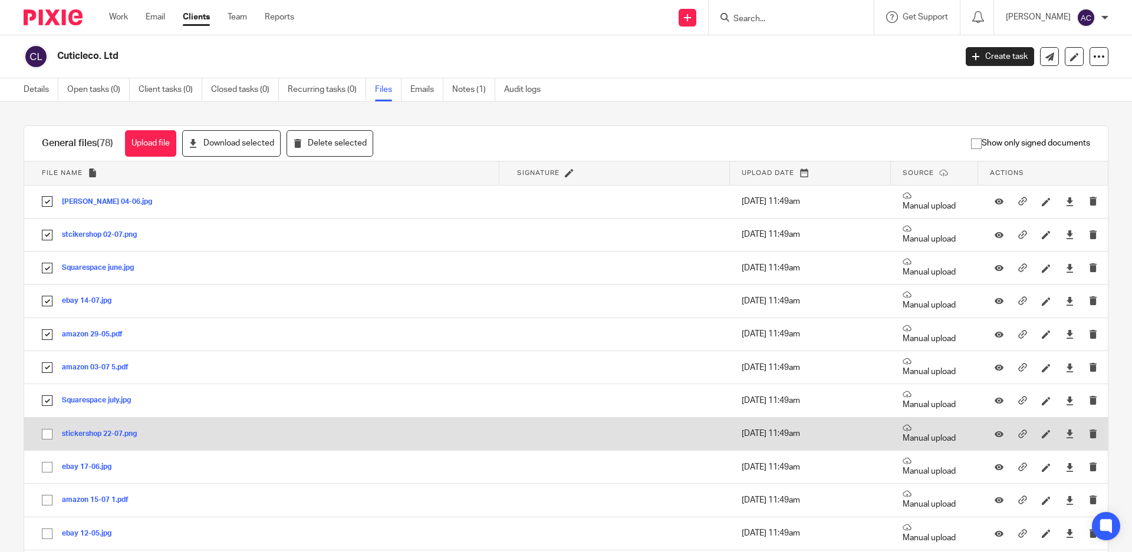
click at [46, 433] on input "checkbox" at bounding box center [47, 434] width 22 height 22
checkbox input "true"
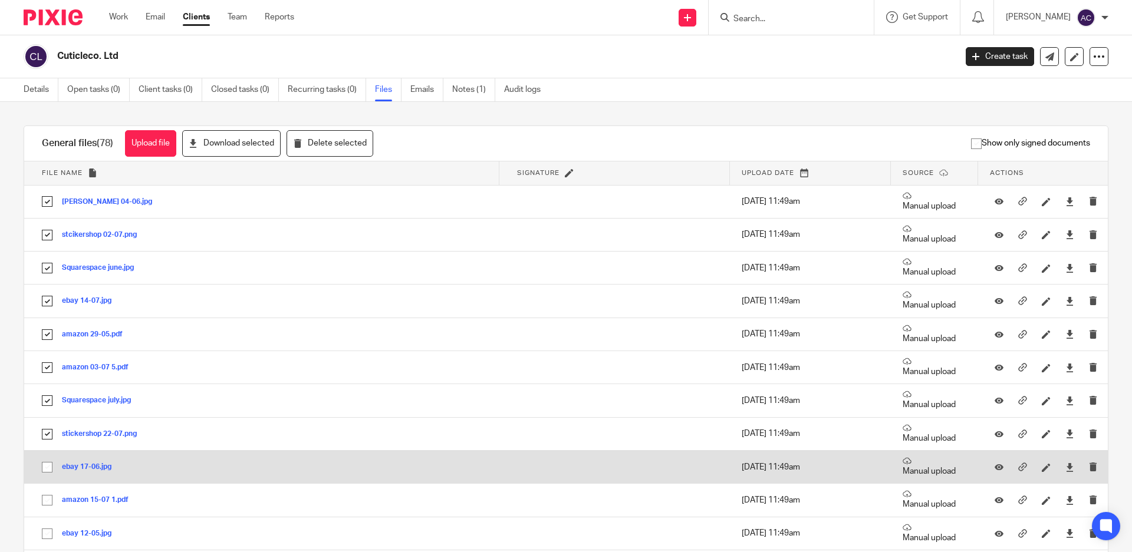
click at [47, 469] on input "checkbox" at bounding box center [47, 467] width 22 height 22
checkbox input "true"
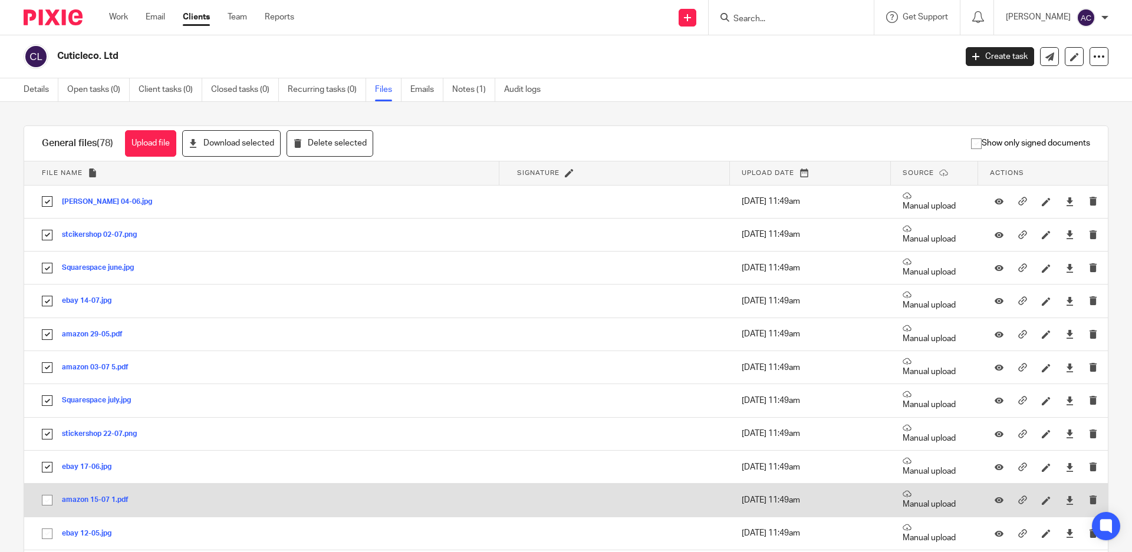
click at [48, 495] on input "checkbox" at bounding box center [47, 500] width 22 height 22
checkbox input "true"
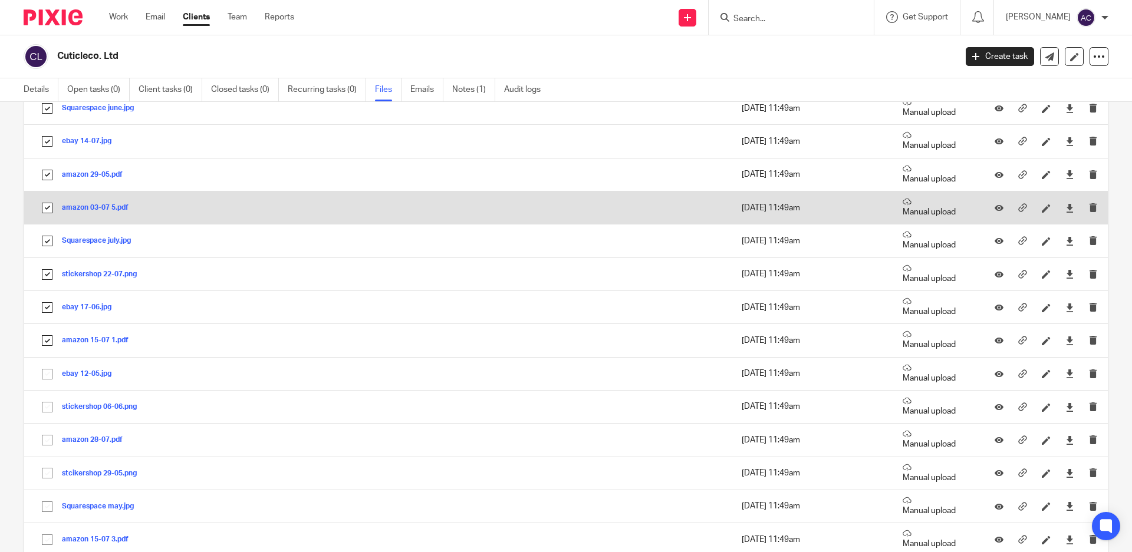
scroll to position [177, 0]
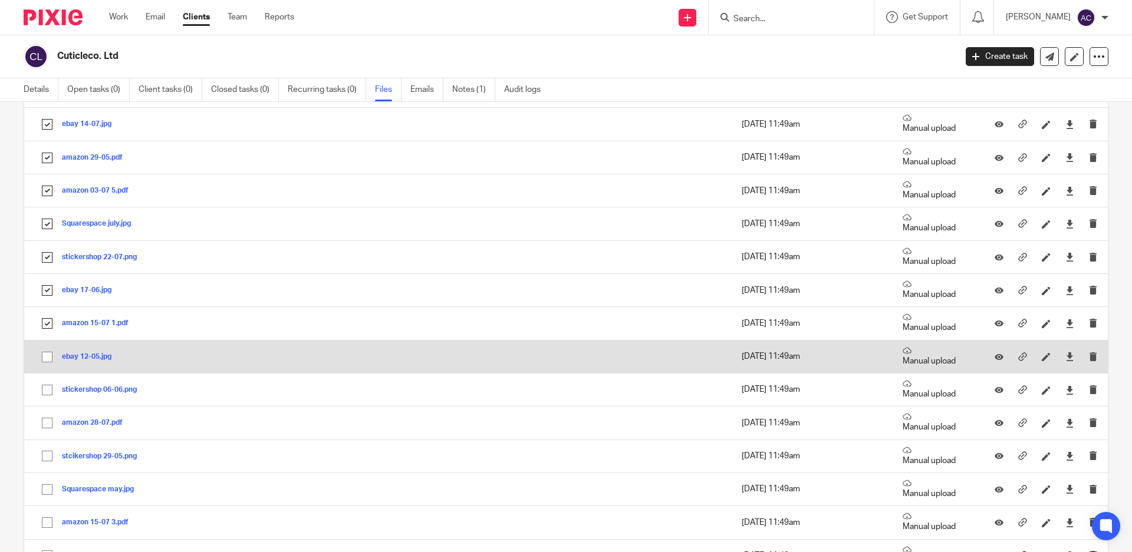
click at [50, 360] on input "checkbox" at bounding box center [47, 357] width 22 height 22
checkbox input "true"
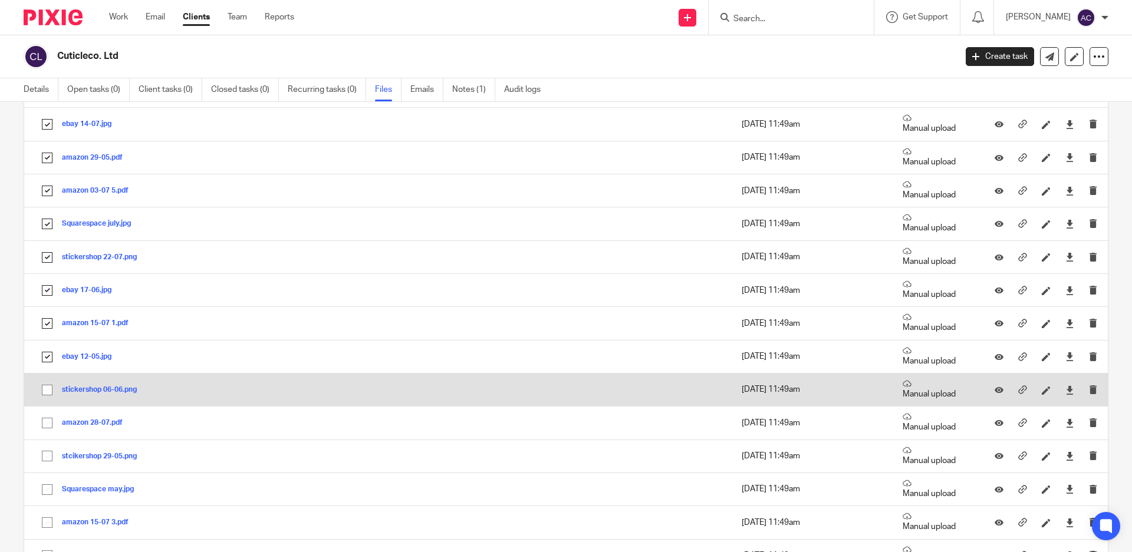
click at [49, 390] on input "checkbox" at bounding box center [47, 390] width 22 height 22
checkbox input "true"
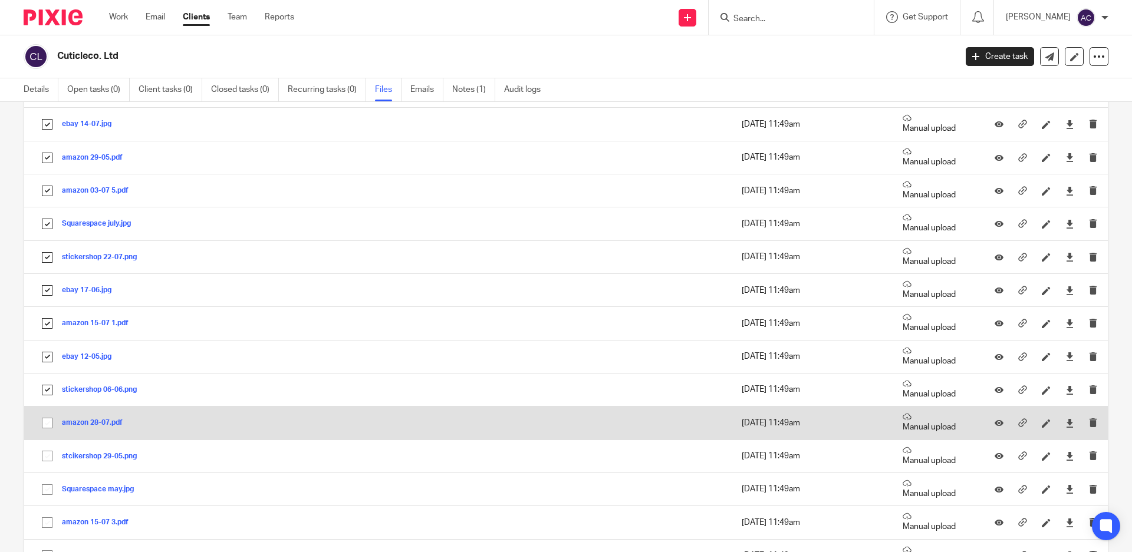
click at [47, 421] on input "checkbox" at bounding box center [47, 423] width 22 height 22
checkbox input "true"
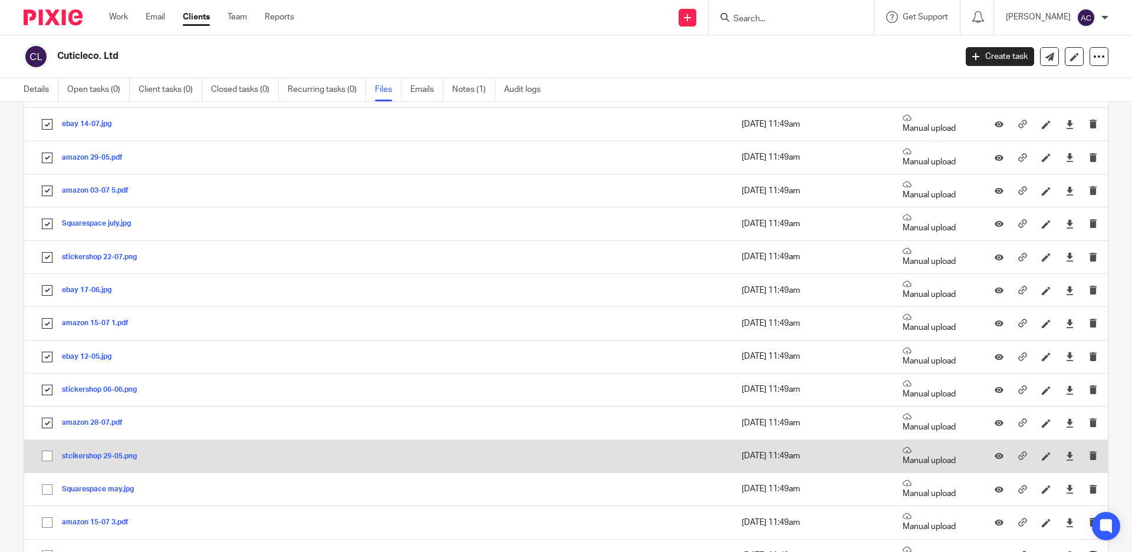
drag, startPoint x: 47, startPoint y: 456, endPoint x: 48, endPoint y: 469, distance: 13.1
click at [47, 456] on input "checkbox" at bounding box center [47, 456] width 22 height 22
checkbox input "true"
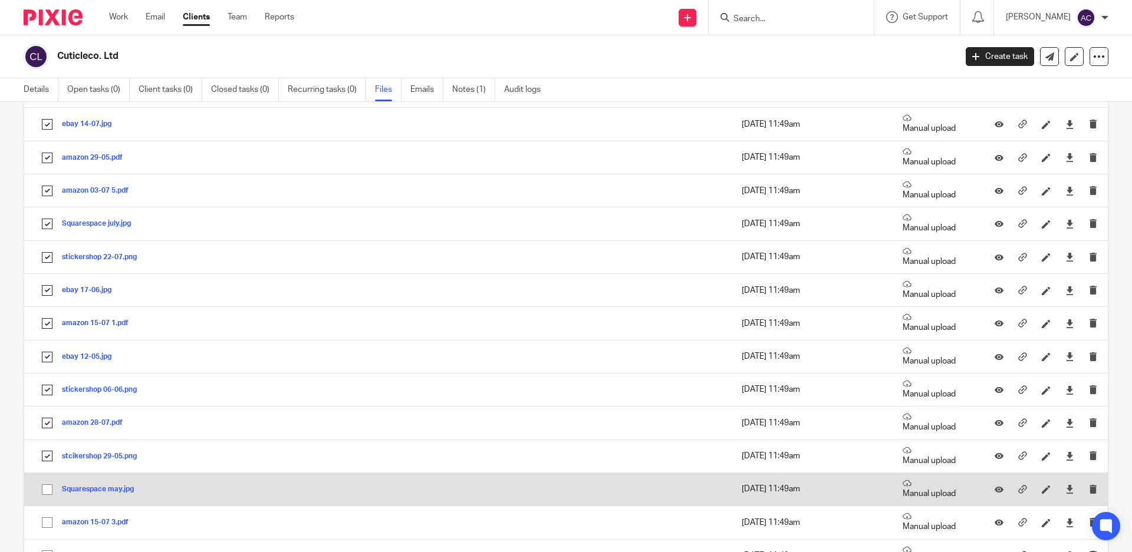
click at [46, 487] on input "checkbox" at bounding box center [47, 490] width 22 height 22
checkbox input "true"
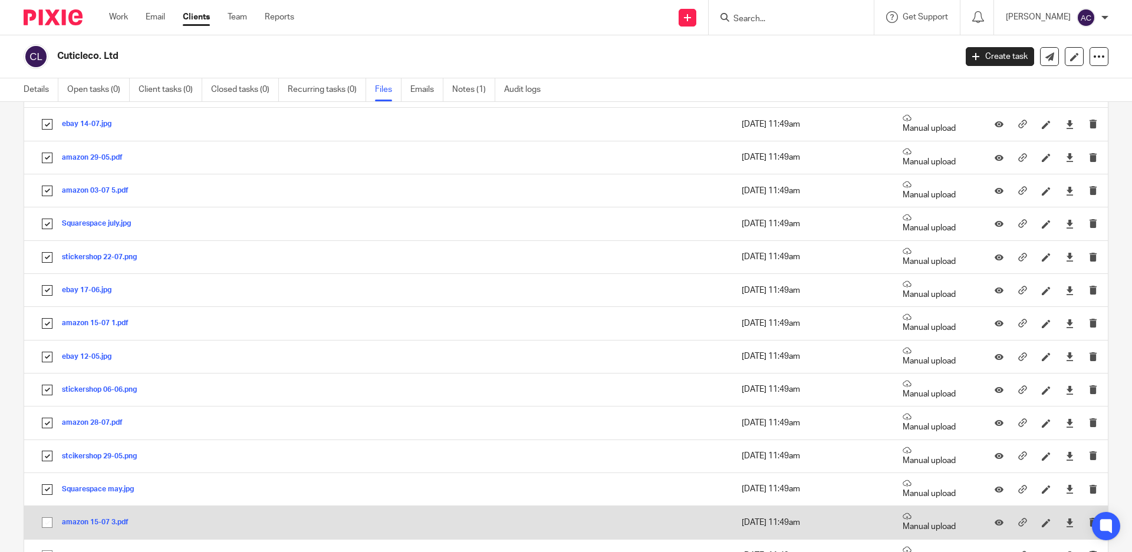
click at [47, 521] on input "checkbox" at bounding box center [47, 523] width 22 height 22
checkbox input "true"
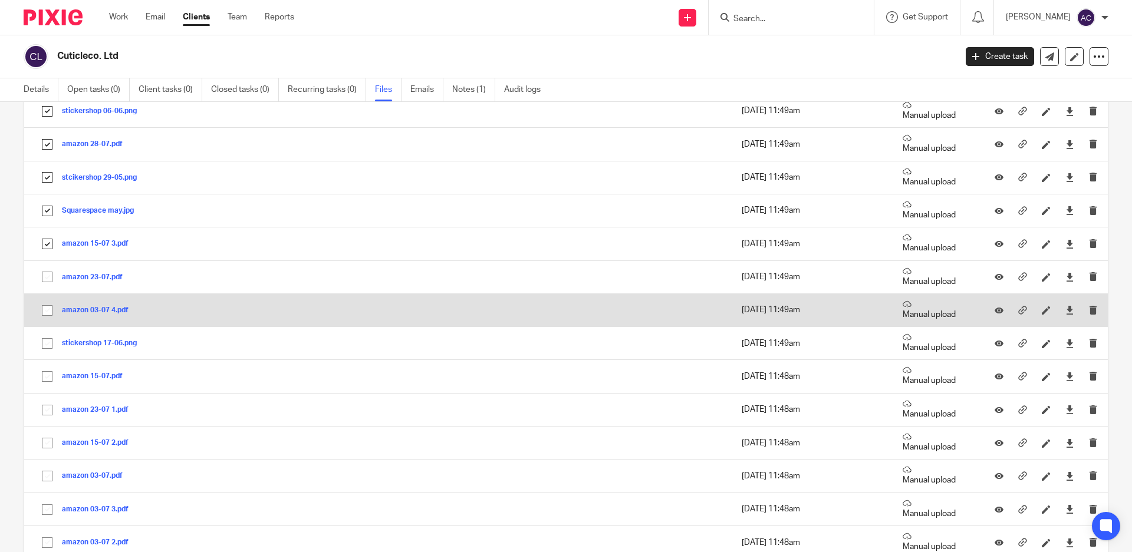
scroll to position [472, 0]
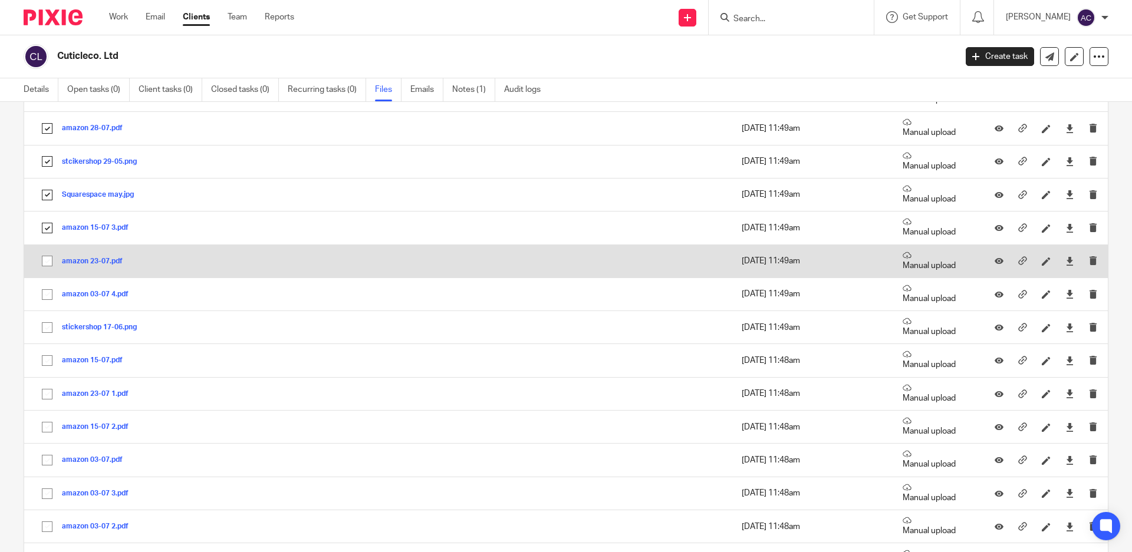
click at [47, 261] on input "checkbox" at bounding box center [47, 261] width 22 height 22
checkbox input "true"
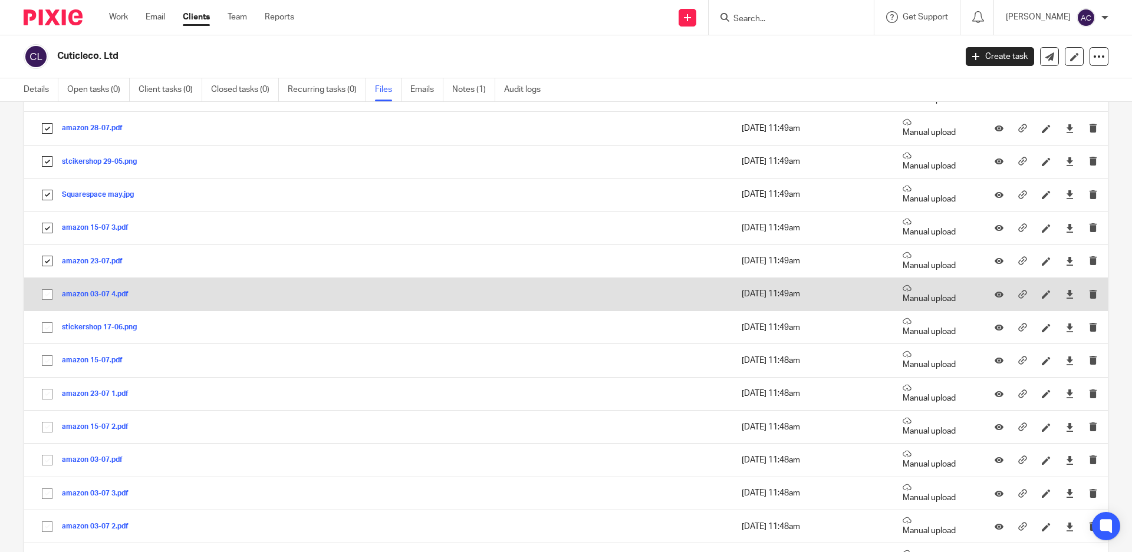
click at [45, 296] on input "checkbox" at bounding box center [47, 295] width 22 height 22
checkbox input "true"
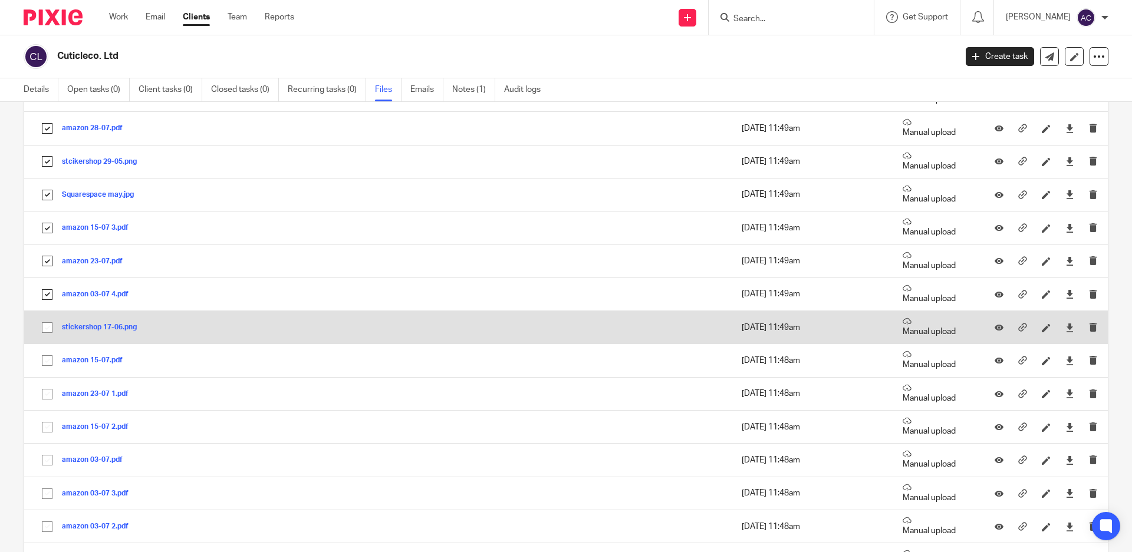
click at [47, 328] on input "checkbox" at bounding box center [47, 328] width 22 height 22
checkbox input "true"
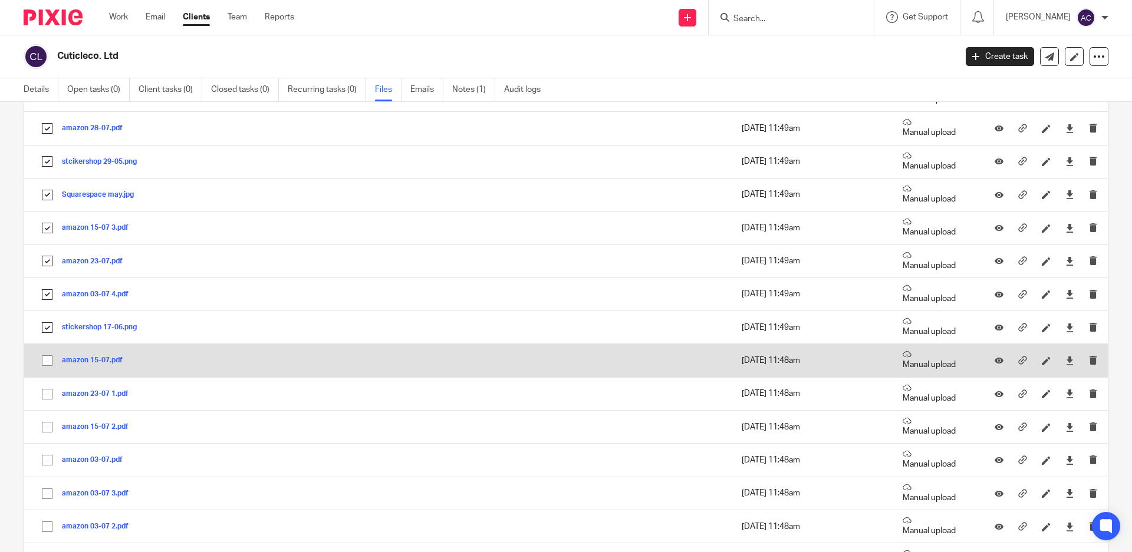
click at [48, 358] on input "checkbox" at bounding box center [47, 361] width 22 height 22
checkbox input "true"
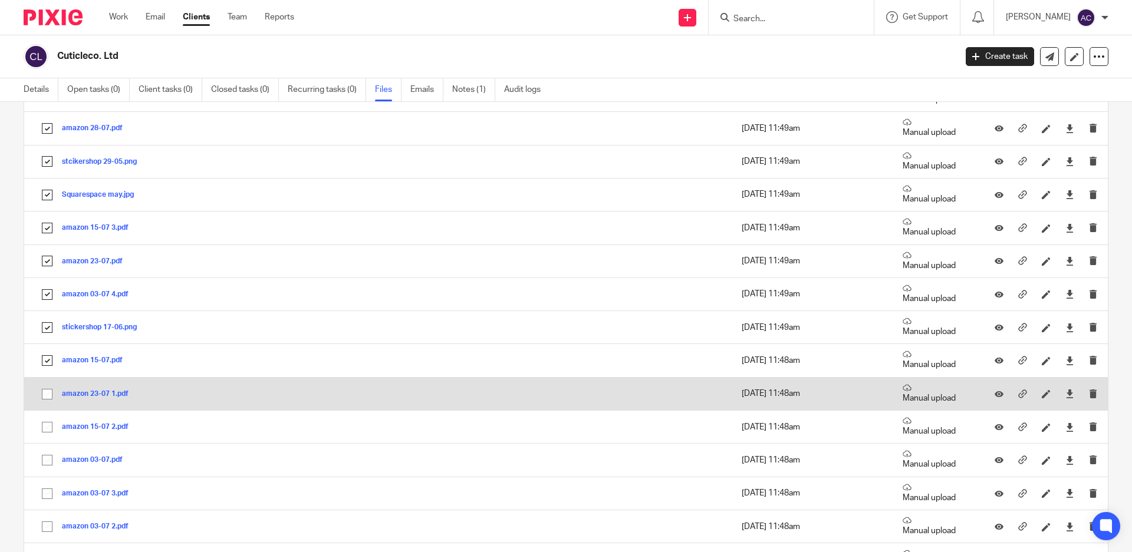
click at [47, 396] on input "checkbox" at bounding box center [47, 394] width 22 height 22
checkbox input "true"
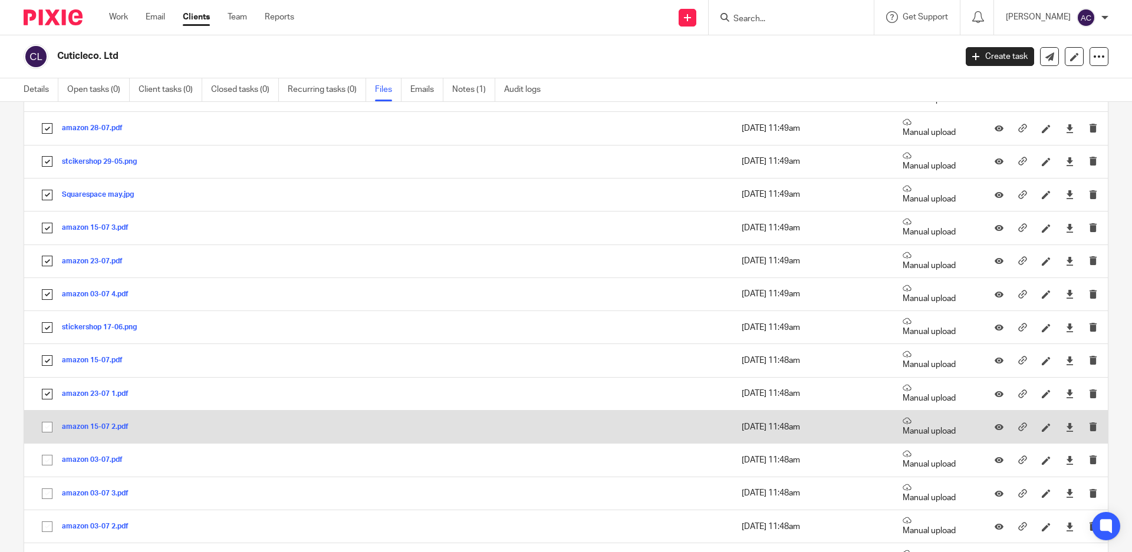
click at [47, 426] on input "checkbox" at bounding box center [47, 427] width 22 height 22
checkbox input "true"
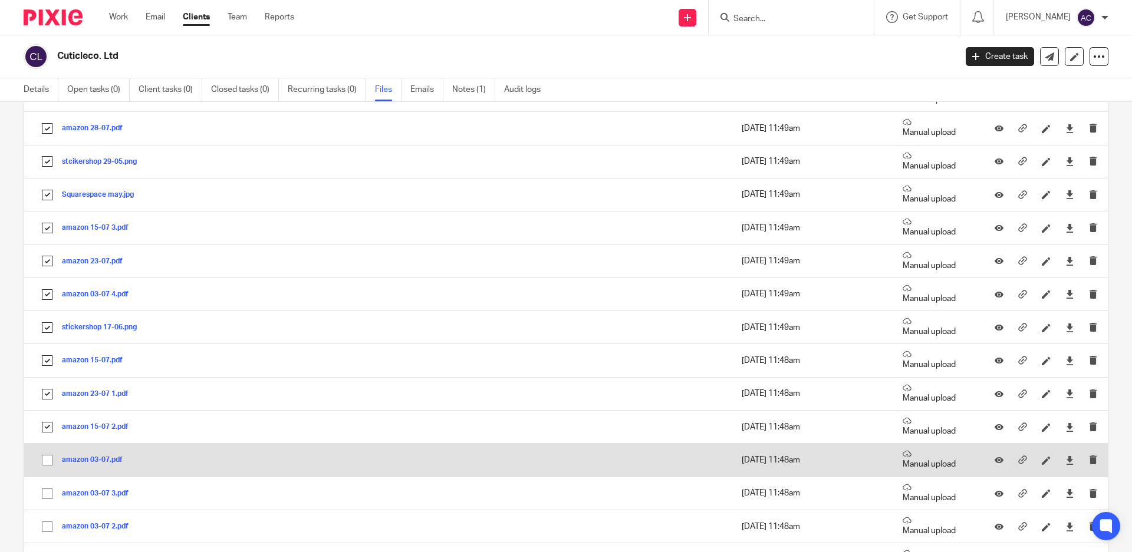
click at [47, 461] on input "checkbox" at bounding box center [47, 460] width 22 height 22
checkbox input "true"
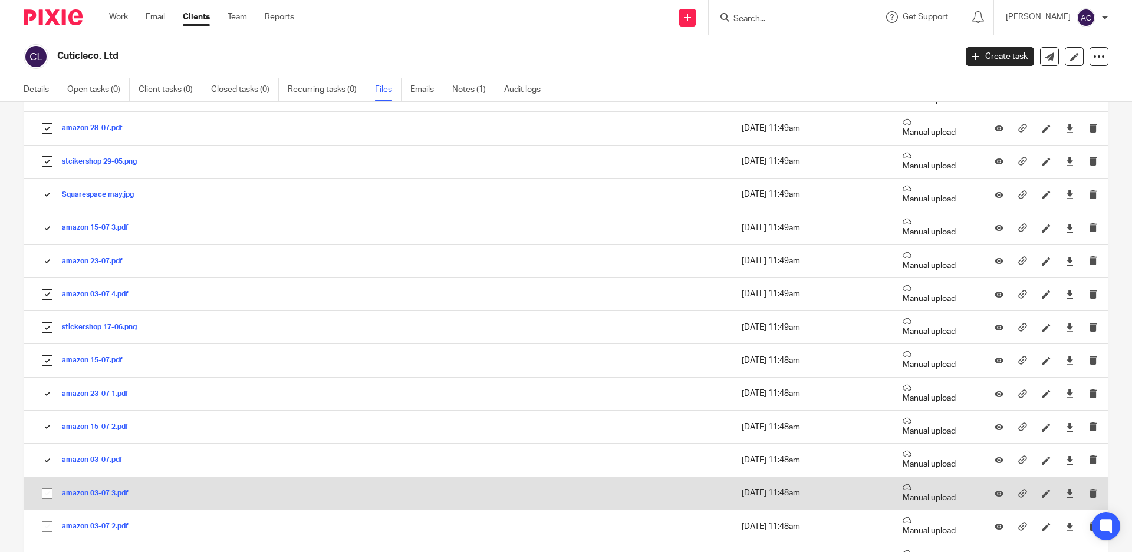
click at [48, 491] on input "checkbox" at bounding box center [47, 494] width 22 height 22
checkbox input "true"
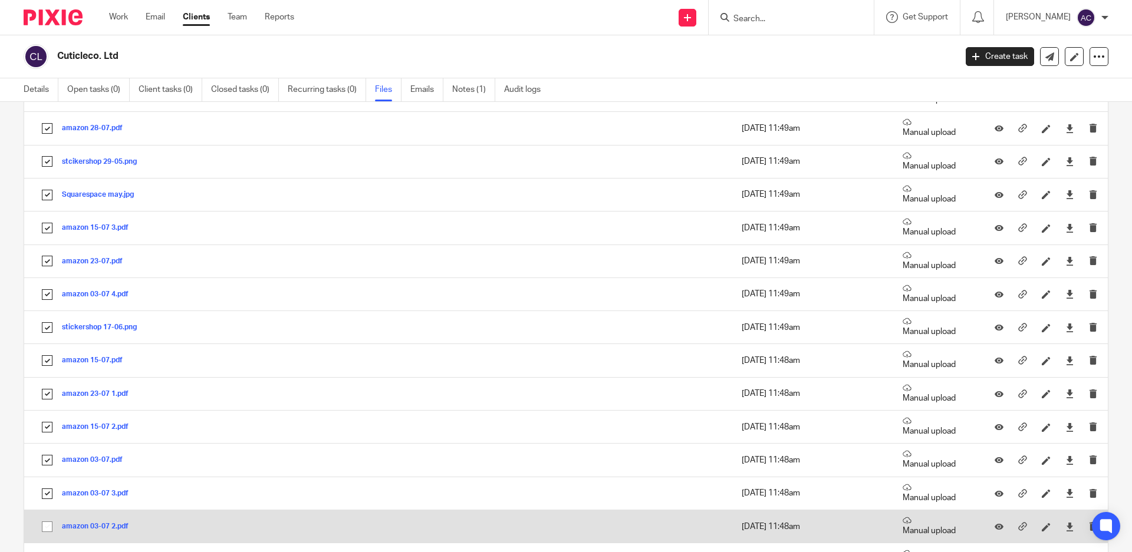
click at [48, 527] on input "checkbox" at bounding box center [47, 527] width 22 height 22
checkbox input "true"
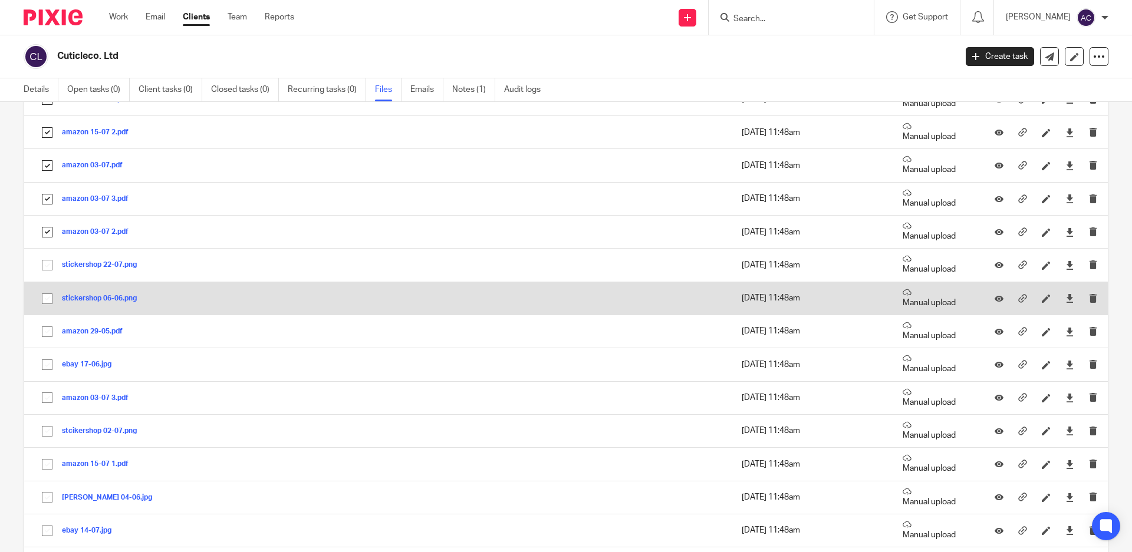
scroll to position [825, 0]
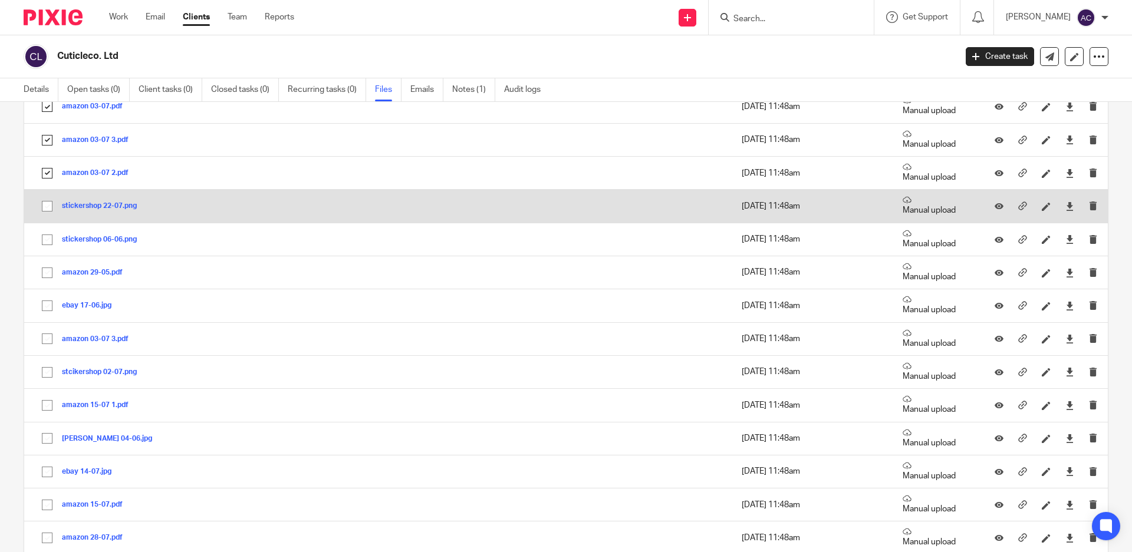
click at [50, 204] on input "checkbox" at bounding box center [47, 206] width 22 height 22
checkbox input "true"
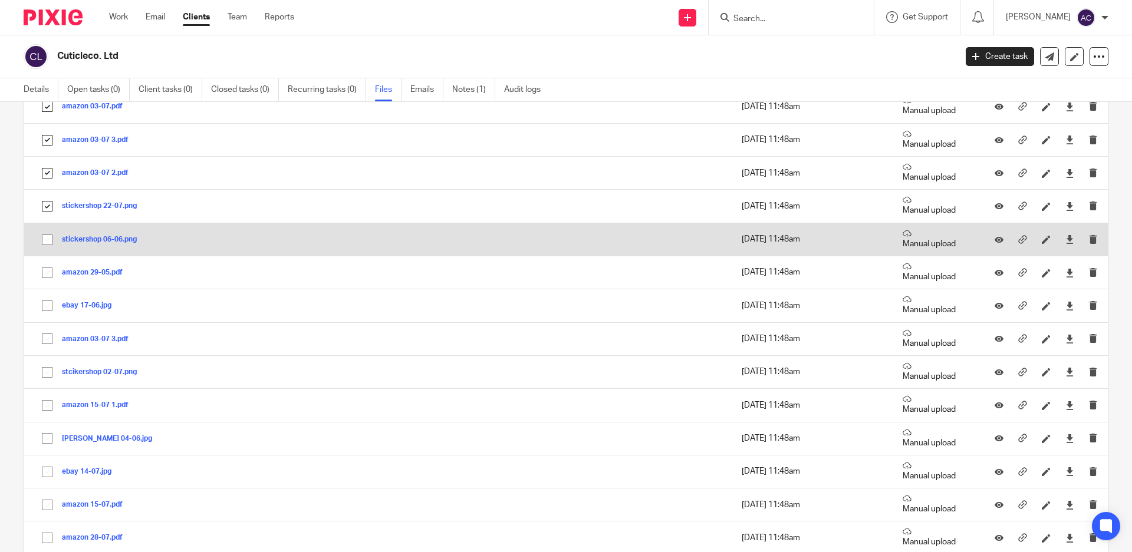
click at [48, 239] on input "checkbox" at bounding box center [47, 240] width 22 height 22
checkbox input "true"
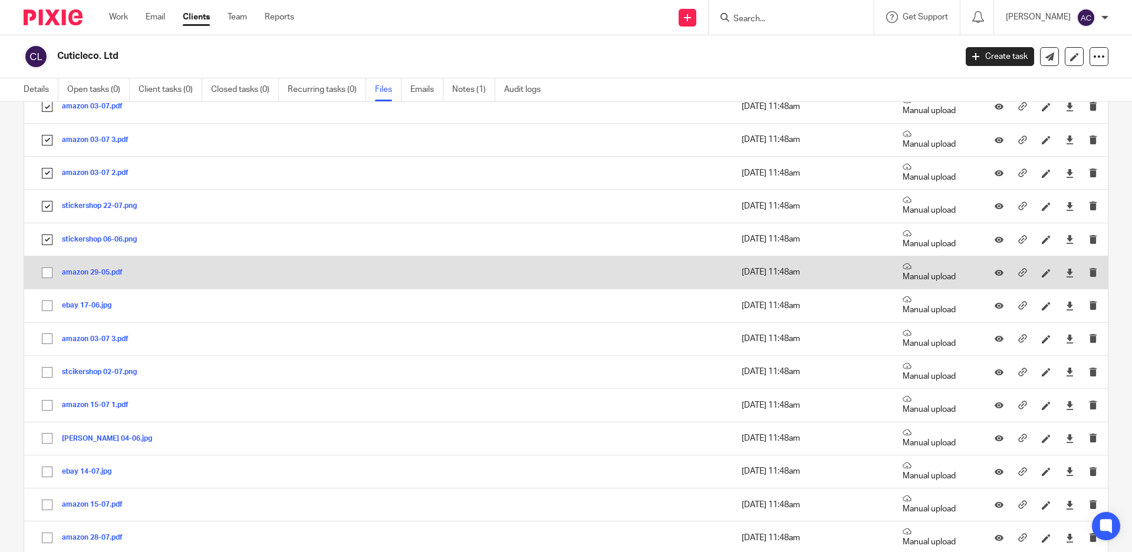
click at [47, 274] on input "checkbox" at bounding box center [47, 273] width 22 height 22
checkbox input "true"
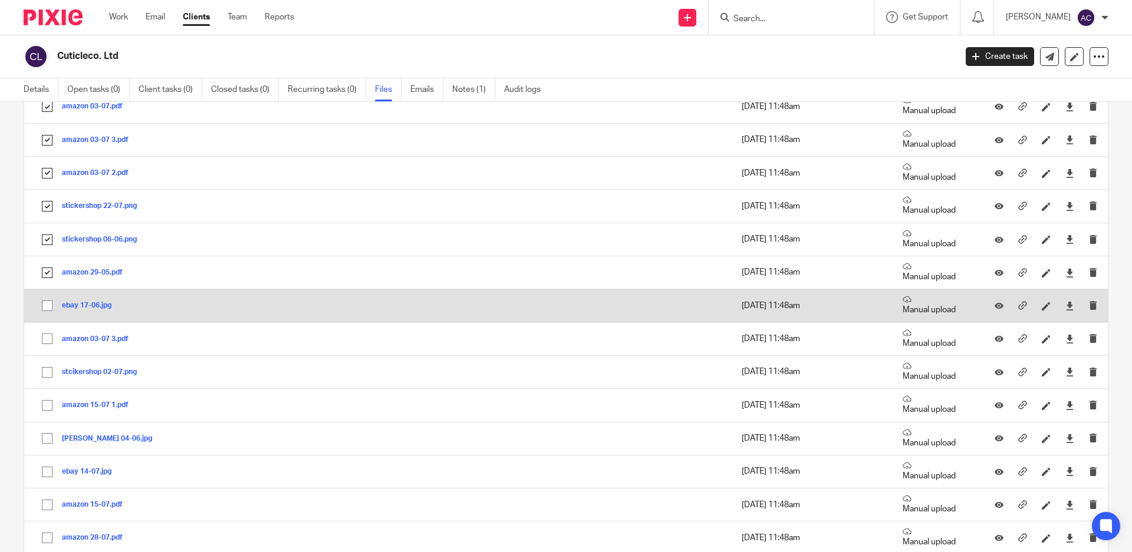
click at [48, 304] on input "checkbox" at bounding box center [47, 306] width 22 height 22
checkbox input "true"
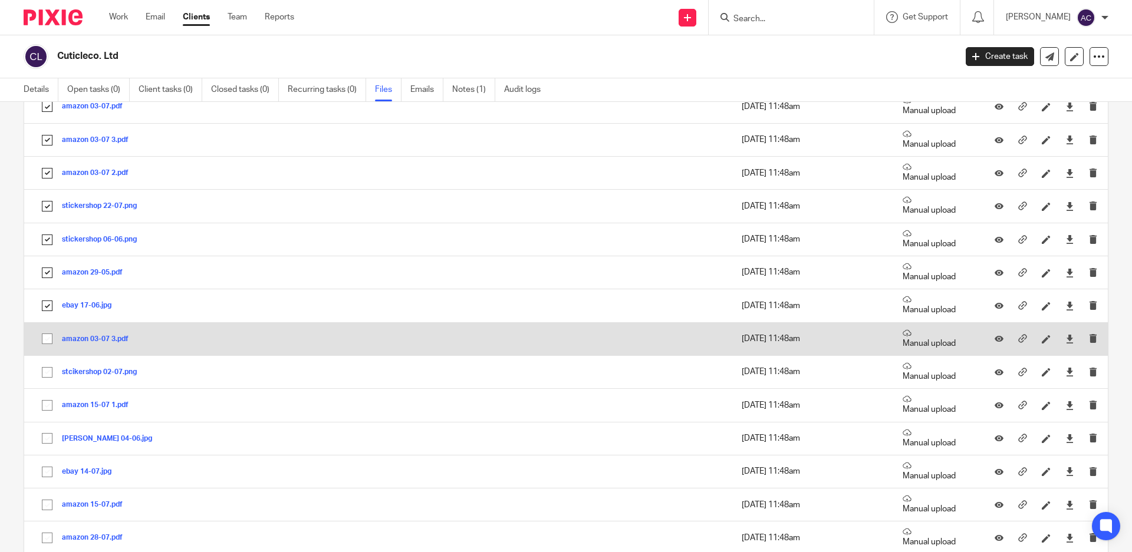
click at [48, 338] on input "checkbox" at bounding box center [47, 339] width 22 height 22
checkbox input "true"
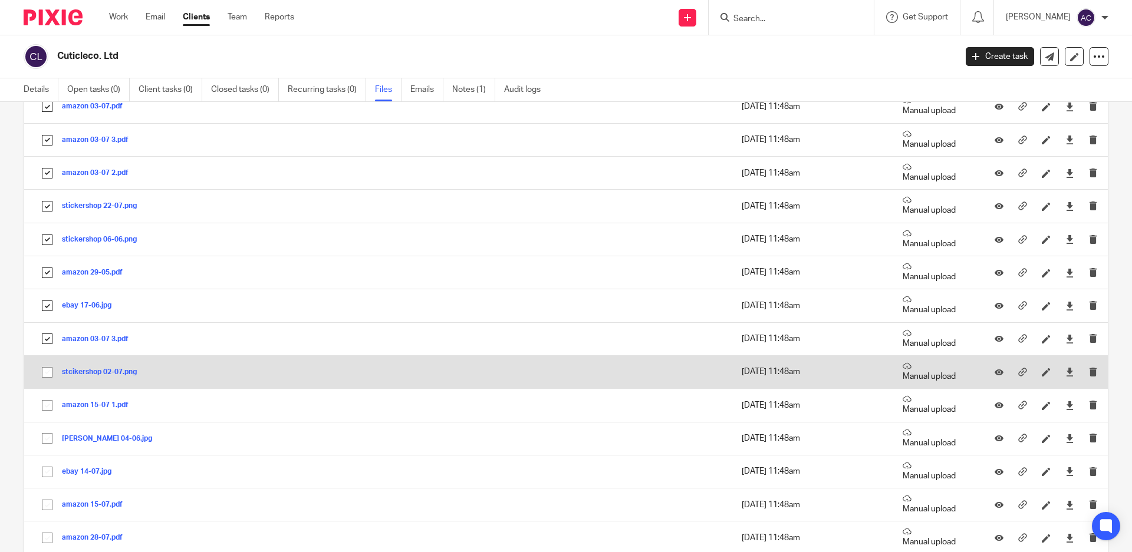
click at [47, 368] on input "checkbox" at bounding box center [47, 372] width 22 height 22
checkbox input "true"
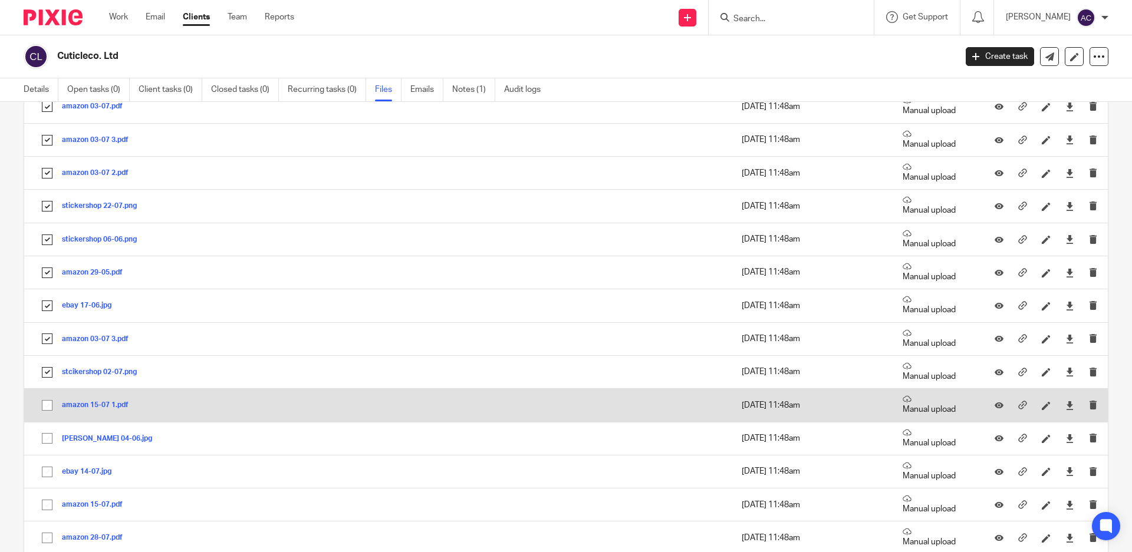
click at [50, 401] on input "checkbox" at bounding box center [47, 405] width 22 height 22
checkbox input "true"
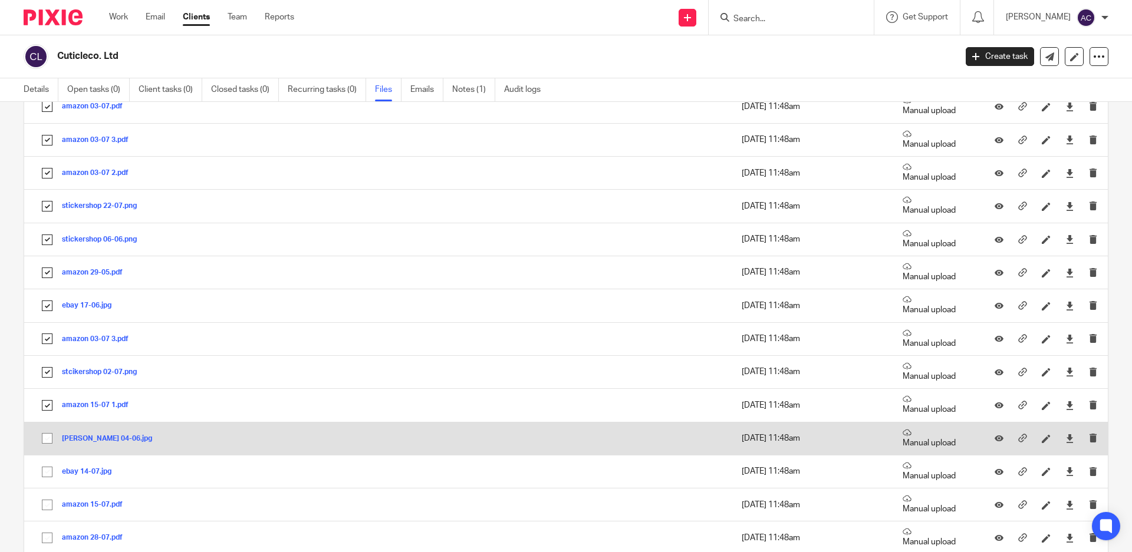
click at [48, 442] on input "checkbox" at bounding box center [47, 438] width 22 height 22
checkbox input "true"
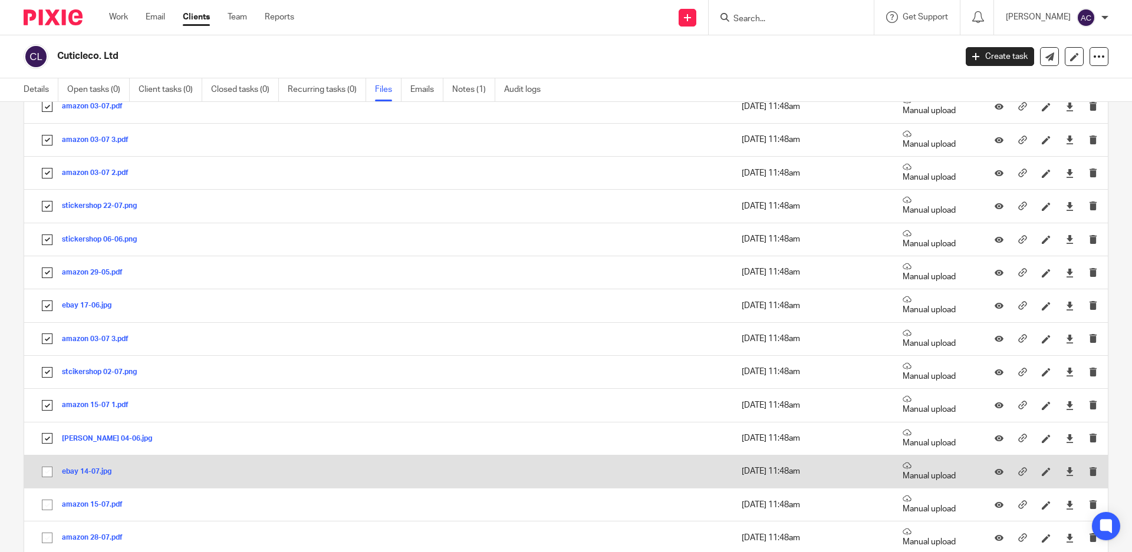
click at [45, 475] on input "checkbox" at bounding box center [47, 472] width 22 height 22
checkbox input "true"
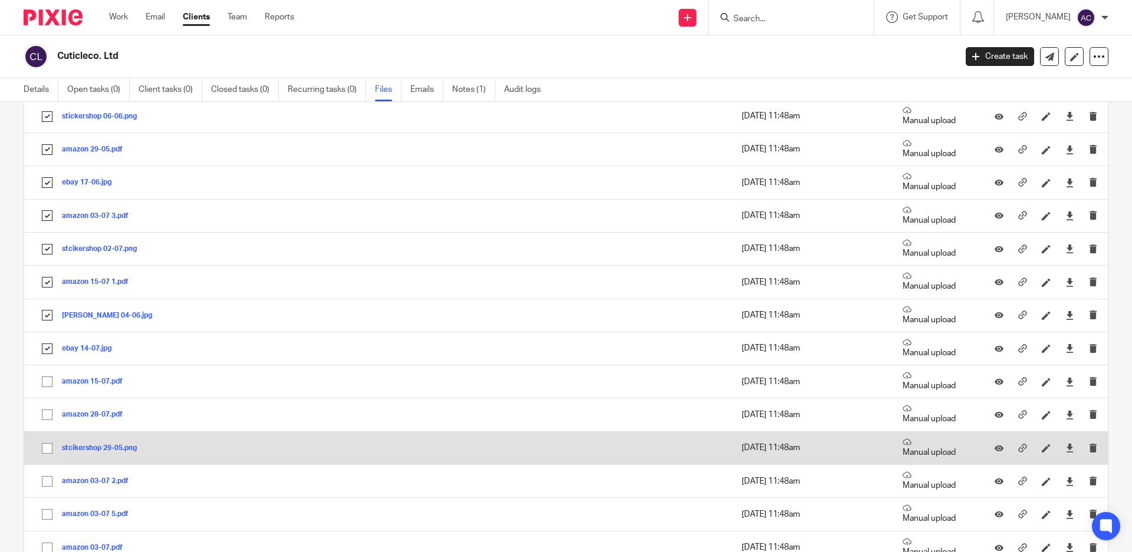
scroll to position [1061, 0]
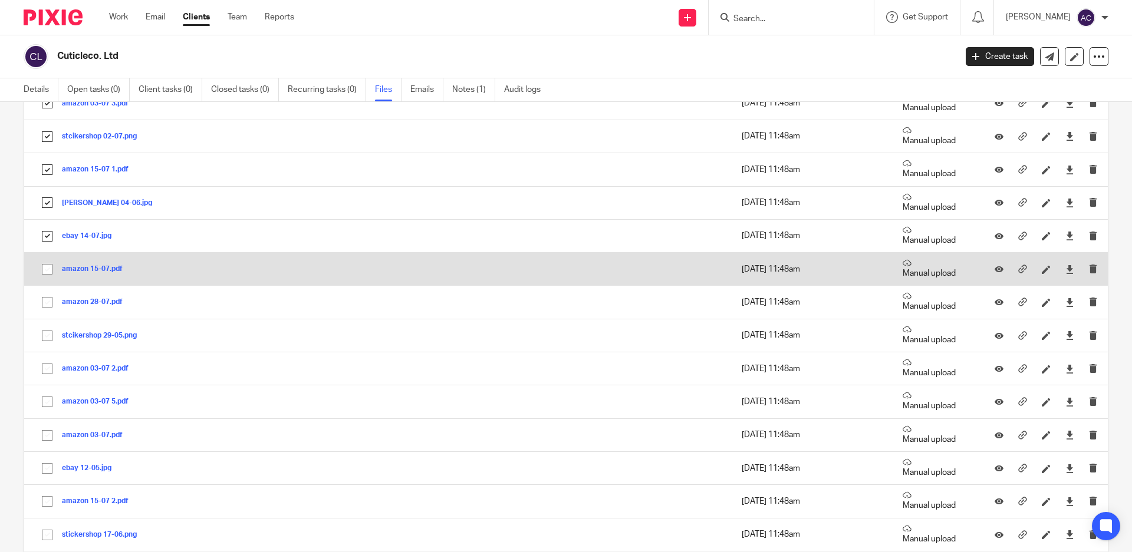
click at [50, 271] on input "checkbox" at bounding box center [47, 269] width 22 height 22
checkbox input "true"
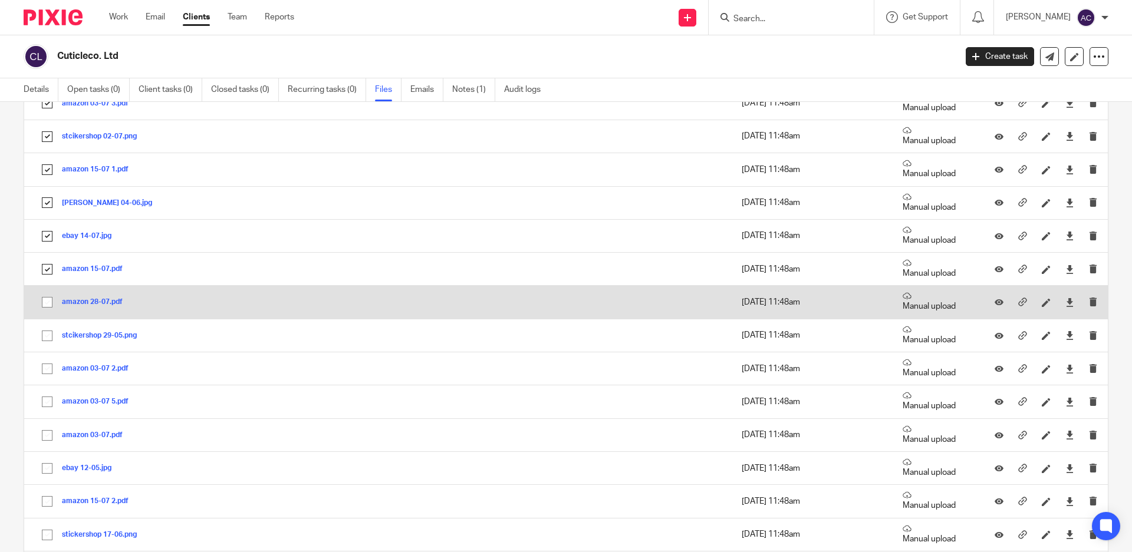
click at [48, 304] on input "checkbox" at bounding box center [47, 302] width 22 height 22
checkbox input "true"
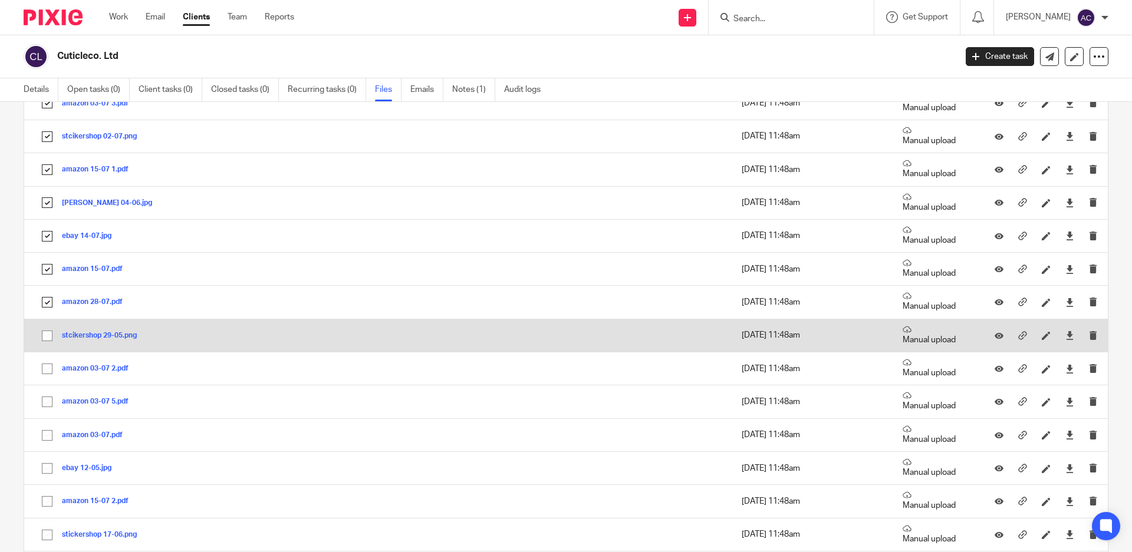
click at [44, 334] on input "checkbox" at bounding box center [47, 336] width 22 height 22
checkbox input "true"
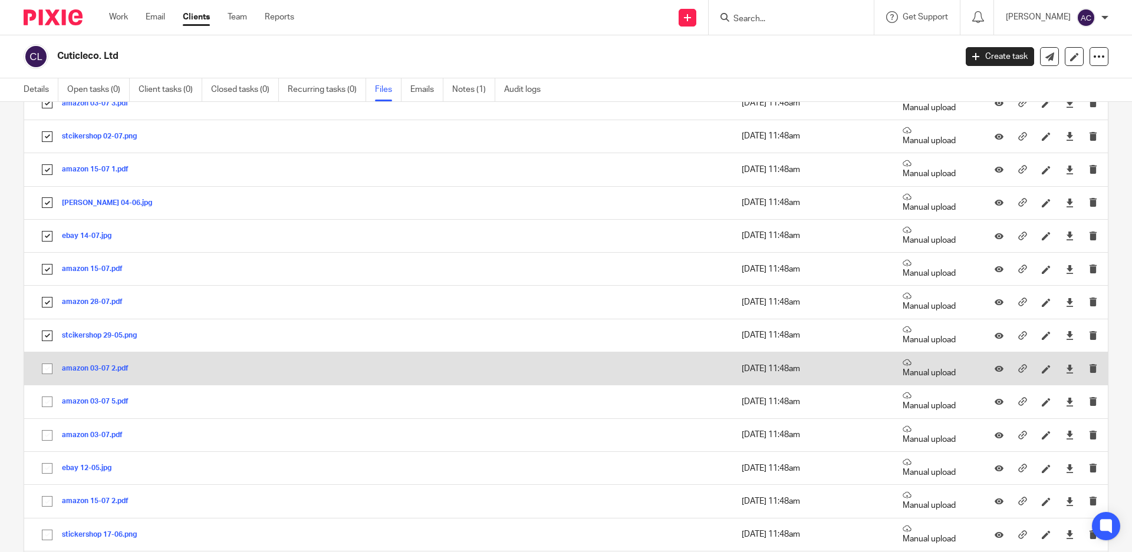
click at [47, 368] on input "checkbox" at bounding box center [47, 369] width 22 height 22
checkbox input "true"
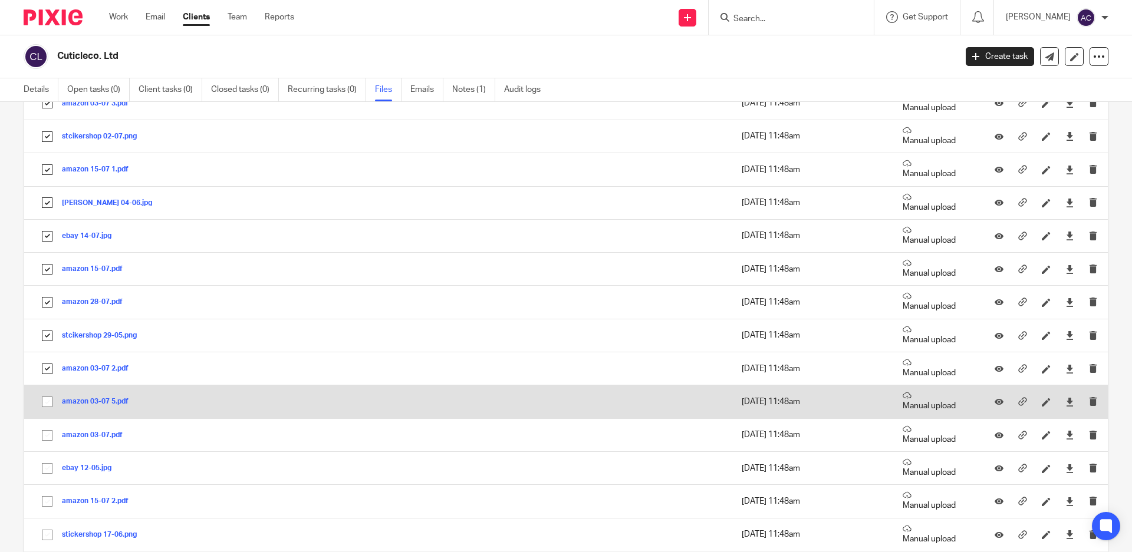
click at [50, 399] on input "checkbox" at bounding box center [47, 402] width 22 height 22
checkbox input "true"
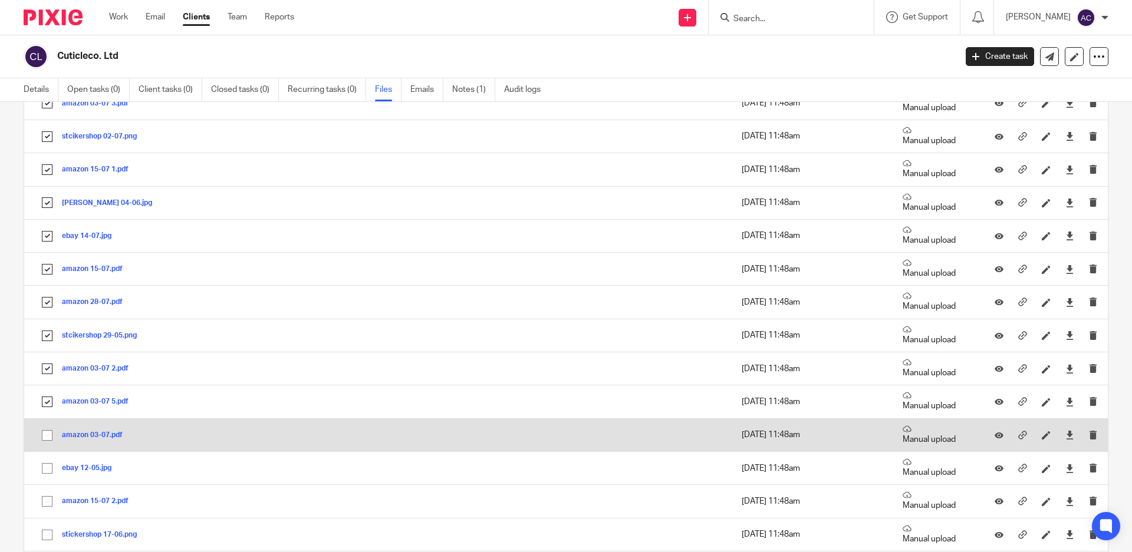
click at [48, 437] on input "checkbox" at bounding box center [47, 435] width 22 height 22
checkbox input "true"
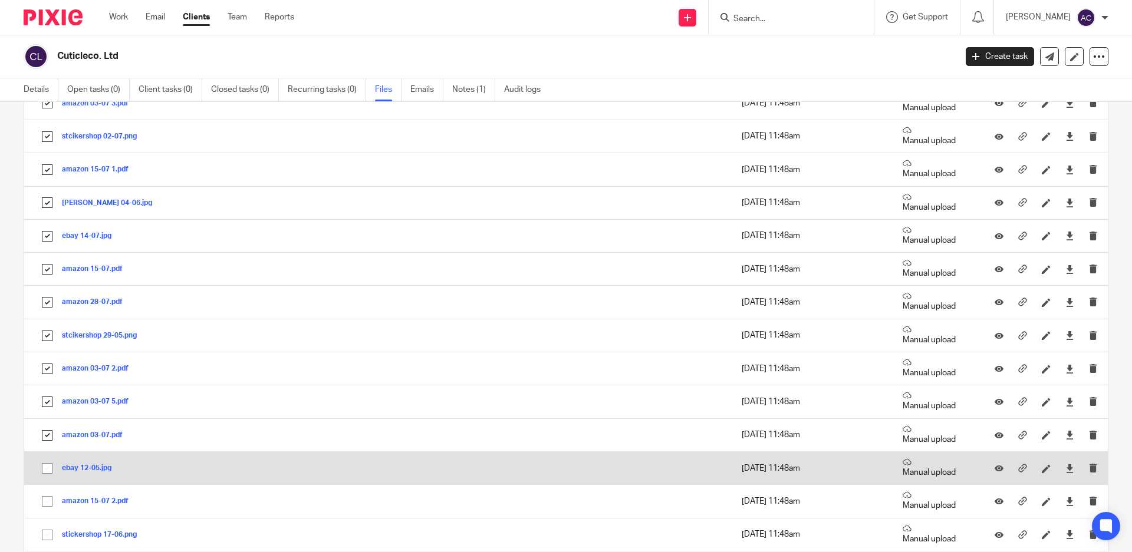
click at [48, 463] on input "checkbox" at bounding box center [47, 468] width 22 height 22
checkbox input "true"
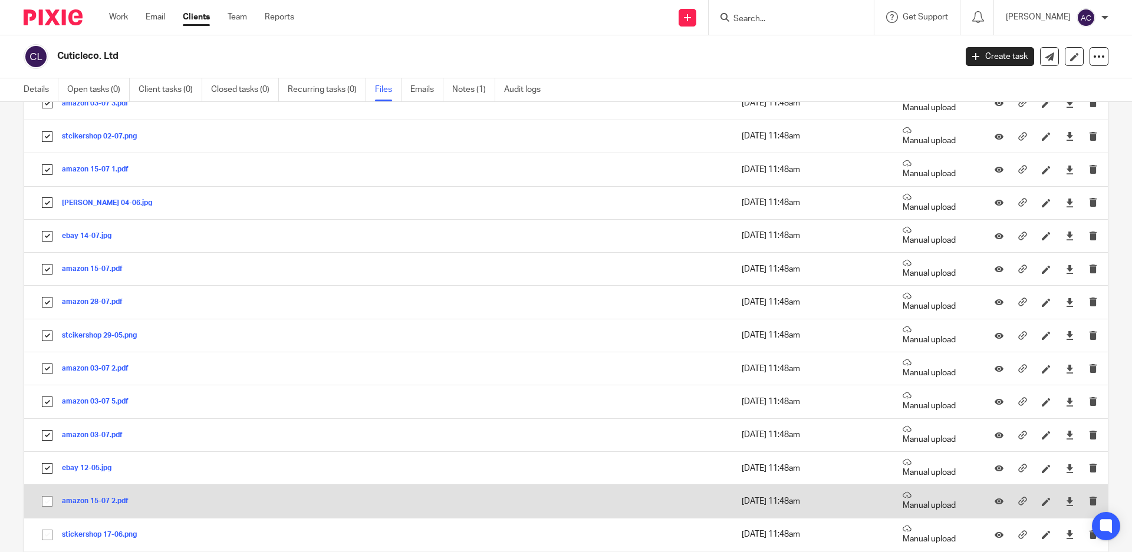
click at [48, 503] on input "checkbox" at bounding box center [47, 501] width 22 height 22
checkbox input "true"
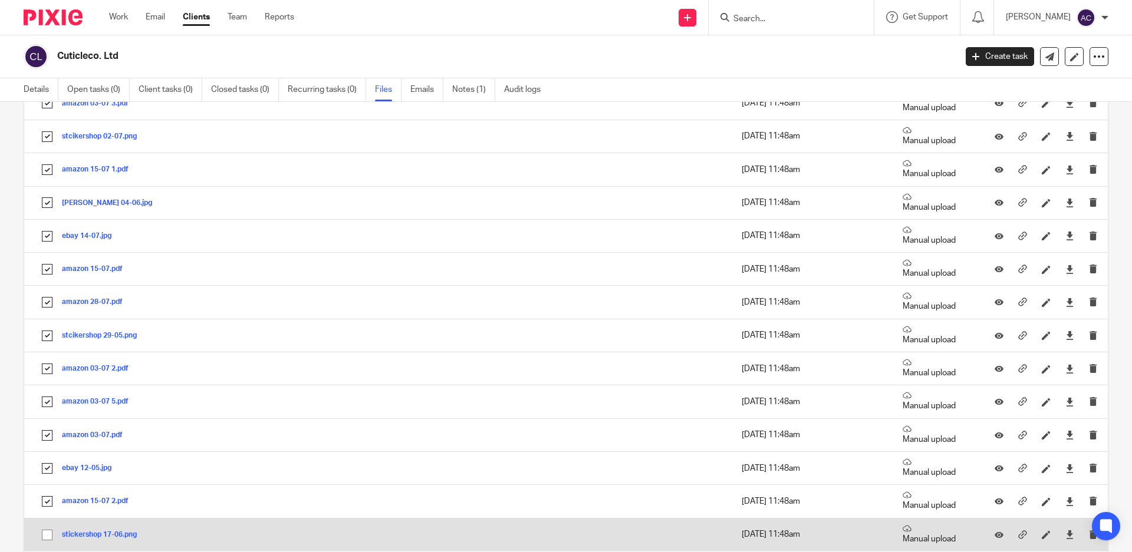
click at [47, 534] on input "checkbox" at bounding box center [47, 535] width 22 height 22
checkbox input "true"
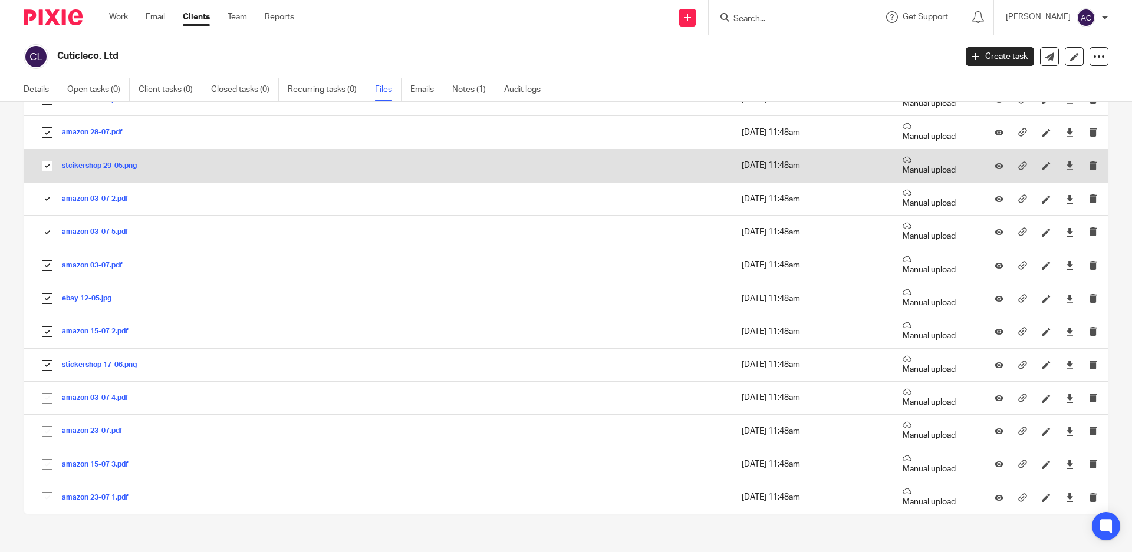
scroll to position [1246, 0]
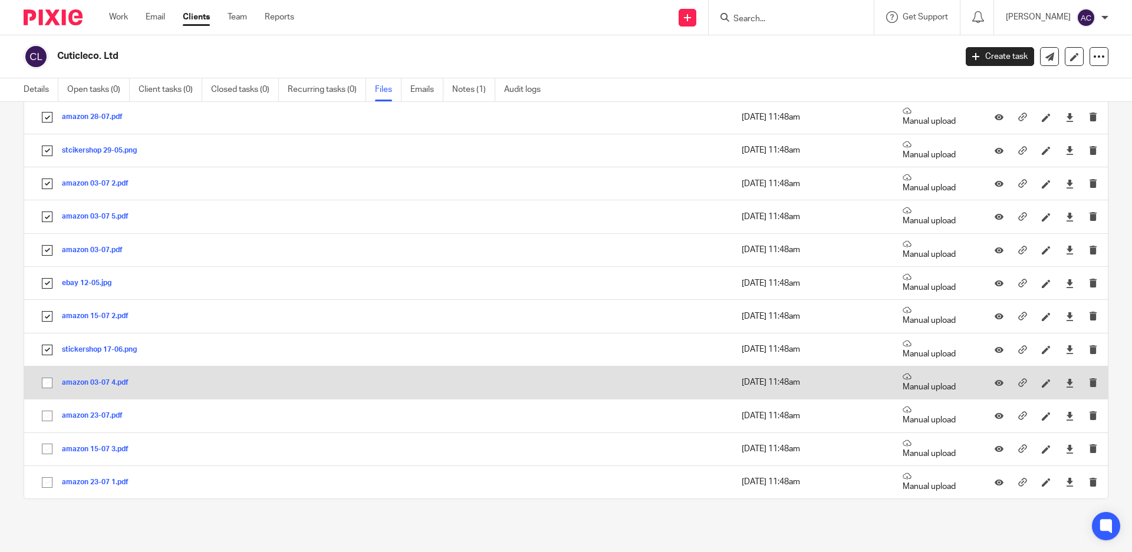
click at [51, 384] on input "checkbox" at bounding box center [47, 383] width 22 height 22
checkbox input "true"
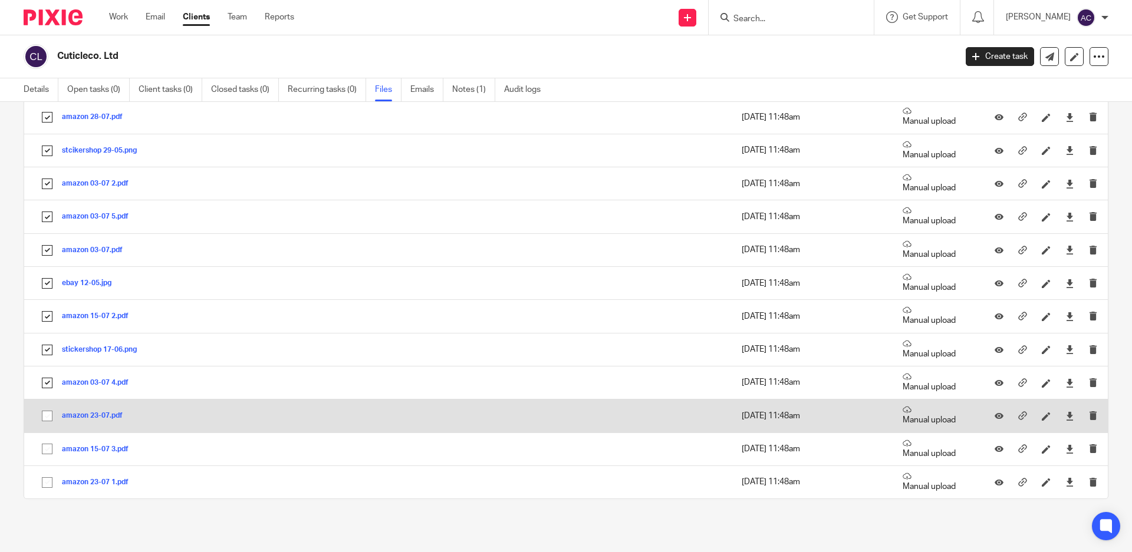
click at [51, 413] on input "checkbox" at bounding box center [47, 416] width 22 height 22
checkbox input "true"
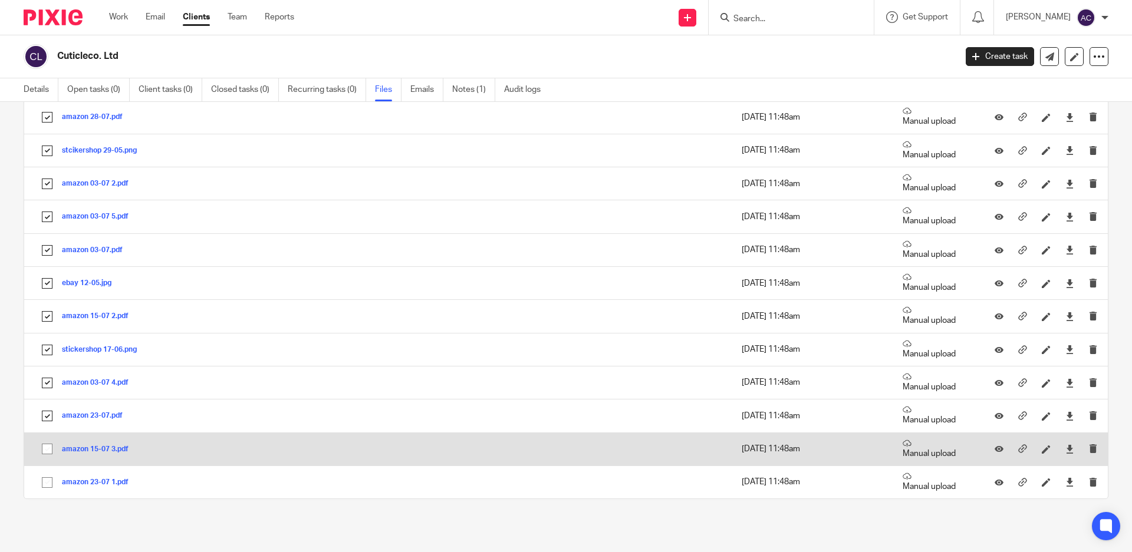
click at [42, 446] on input "checkbox" at bounding box center [47, 449] width 22 height 22
checkbox input "true"
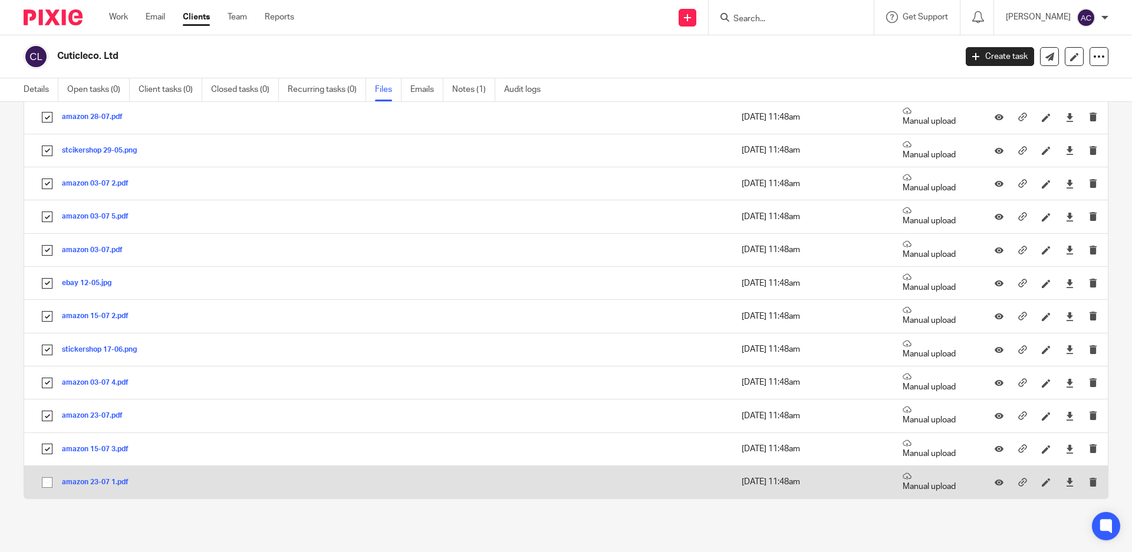
click at [44, 482] on input "checkbox" at bounding box center [47, 483] width 22 height 22
checkbox input "true"
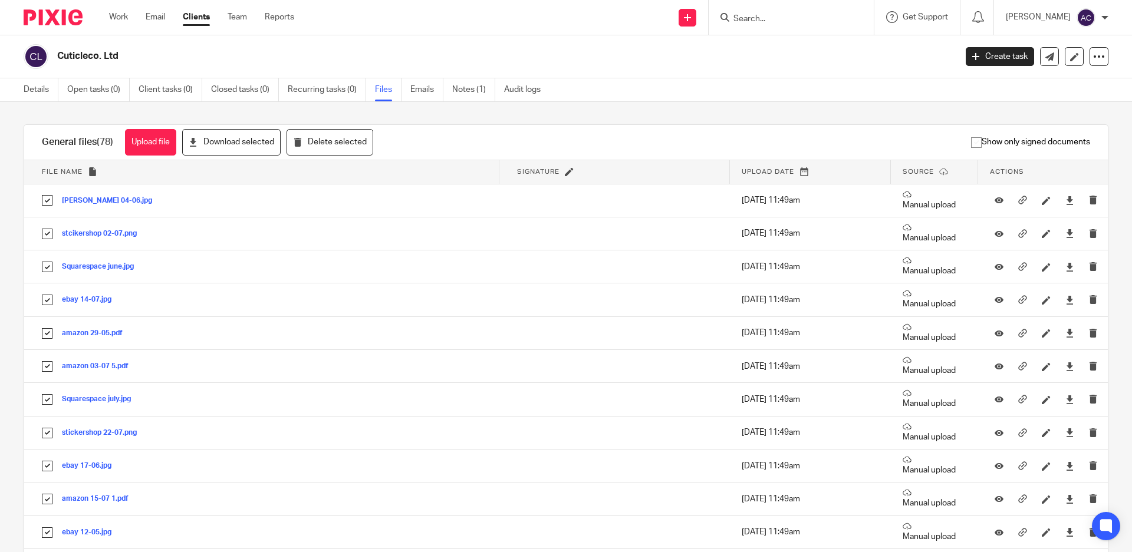
scroll to position [0, 0]
click at [249, 144] on button "Download selected" at bounding box center [231, 143] width 98 height 27
click at [360, 146] on button "Delete selected" at bounding box center [329, 143] width 87 height 27
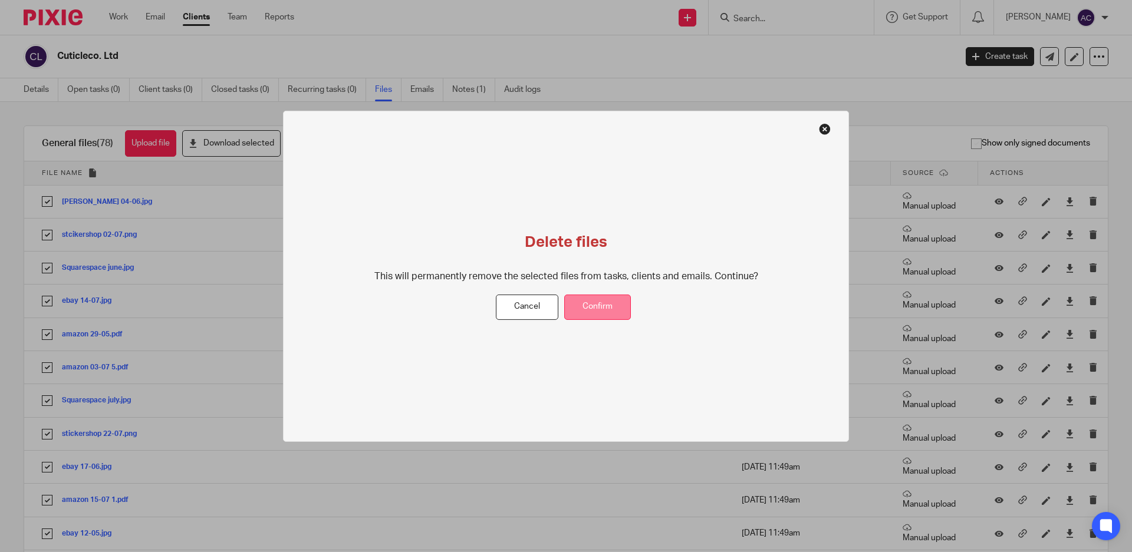
click at [590, 309] on button "Confirm" at bounding box center [597, 307] width 67 height 25
